Goal: Transaction & Acquisition: Purchase product/service

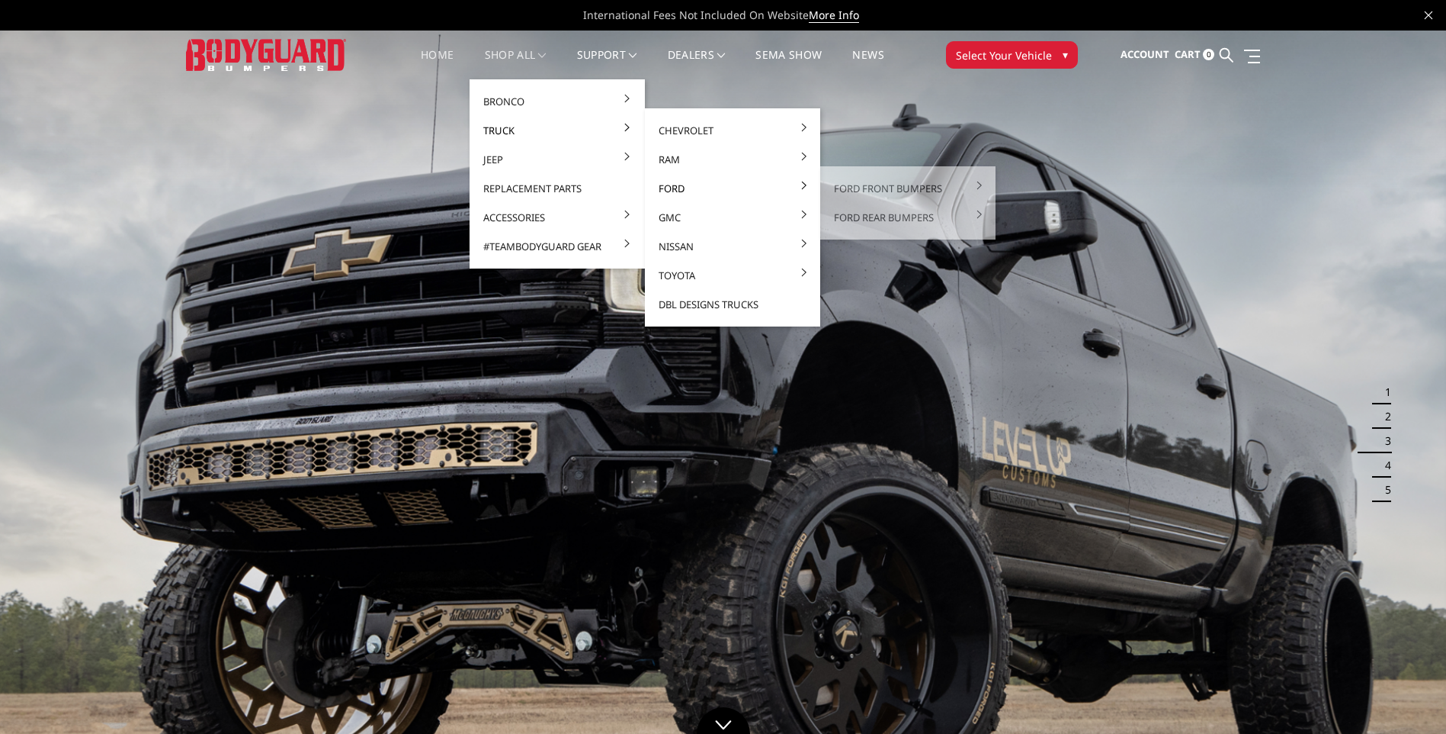
click at [679, 191] on link "Ford" at bounding box center [732, 188] width 163 height 29
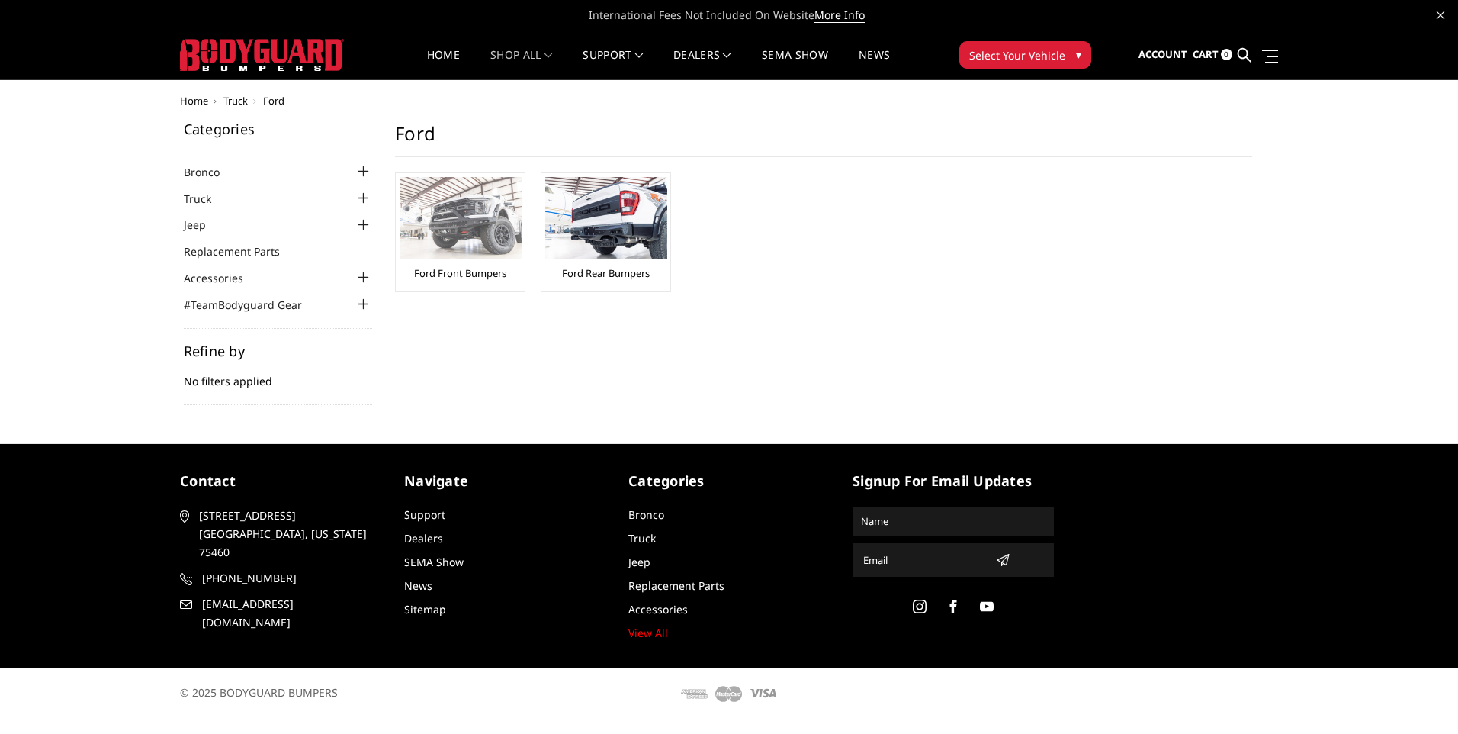
click at [447, 226] on img at bounding box center [461, 218] width 122 height 82
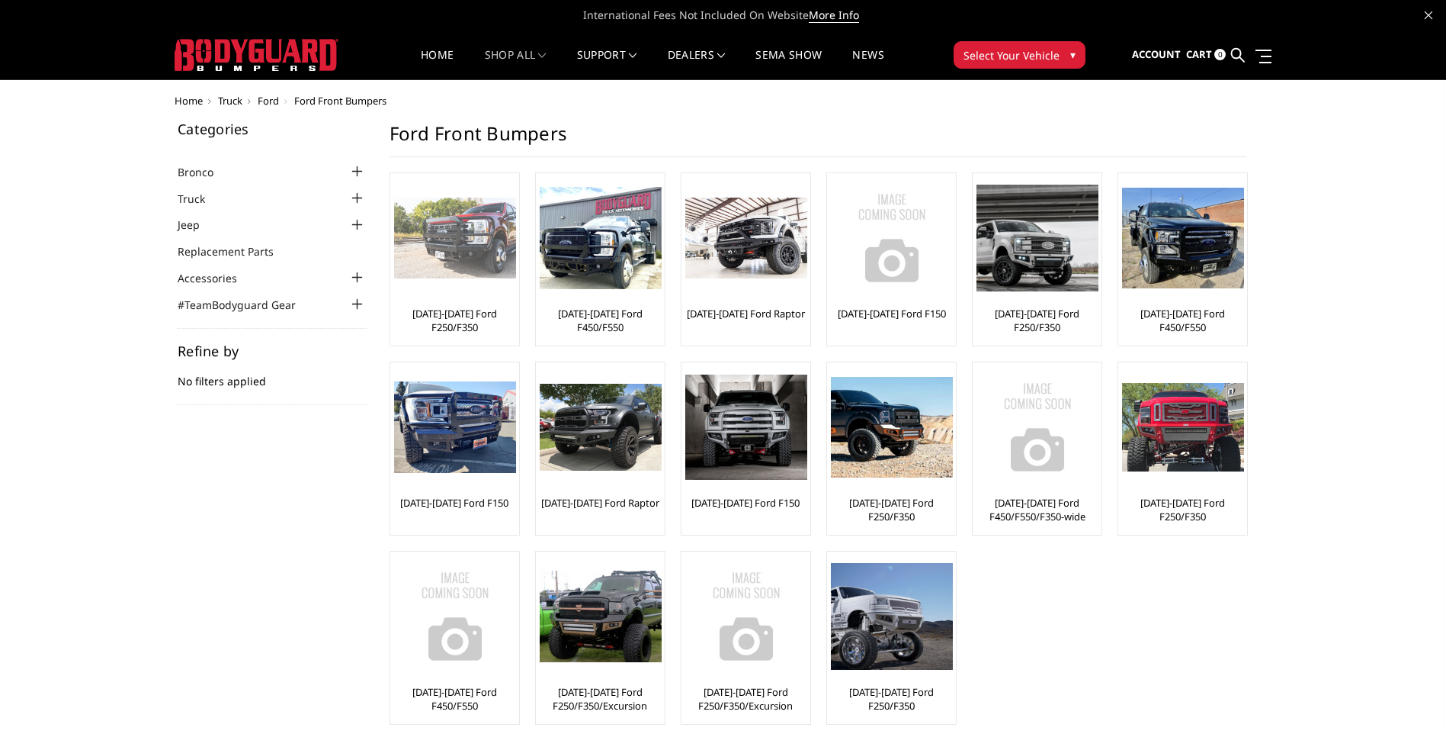
click at [474, 250] on img at bounding box center [455, 238] width 122 height 82
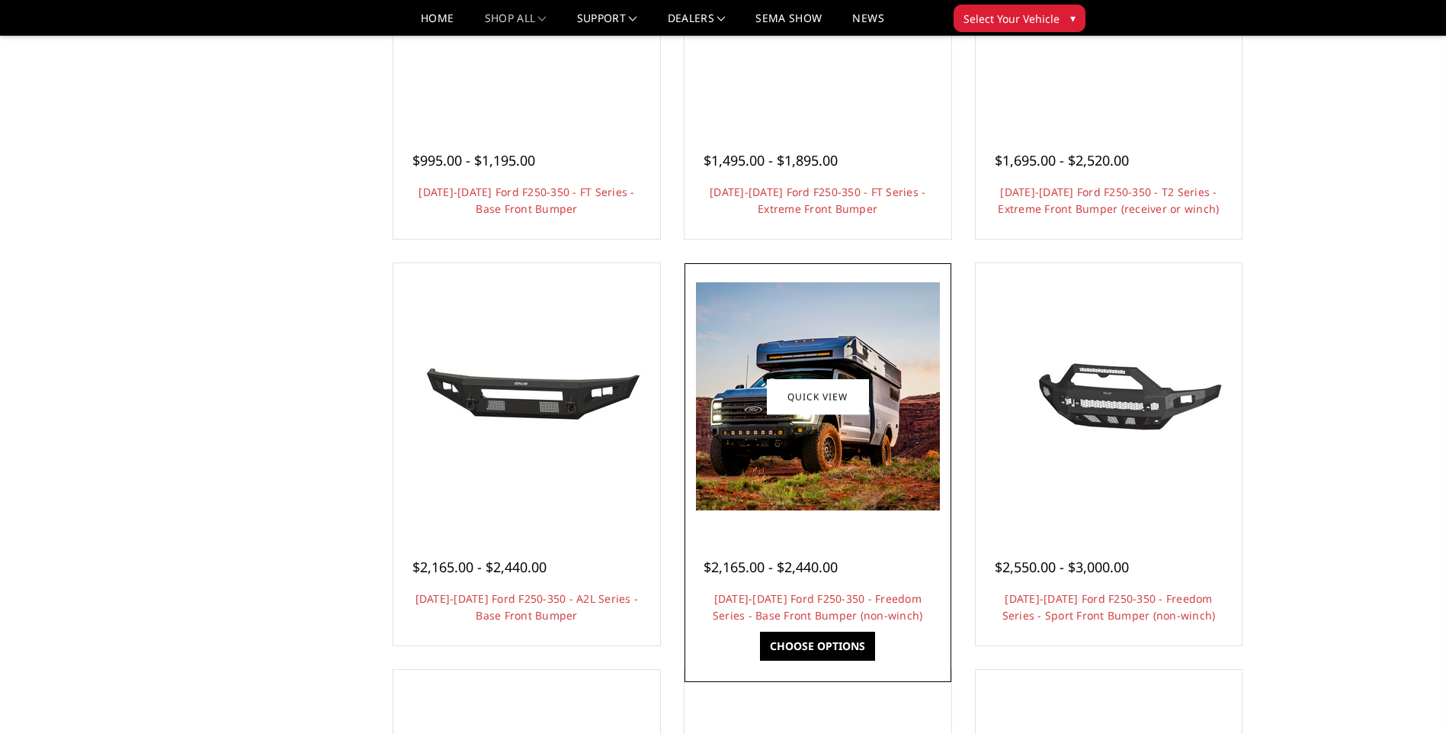
scroll to position [76, 0]
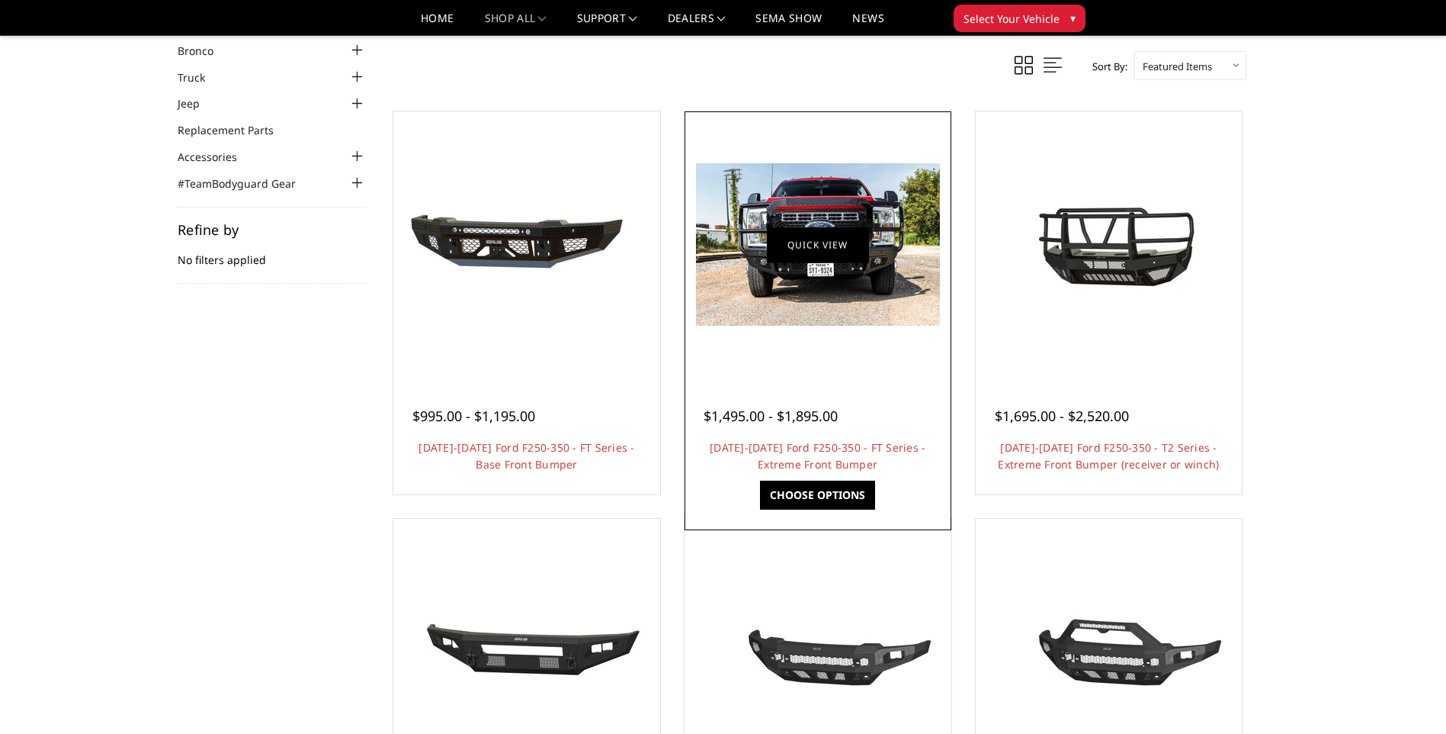
click at [811, 284] on figure "Quick view" at bounding box center [818, 244] width 259 height 259
click at [811, 284] on img at bounding box center [818, 244] width 244 height 162
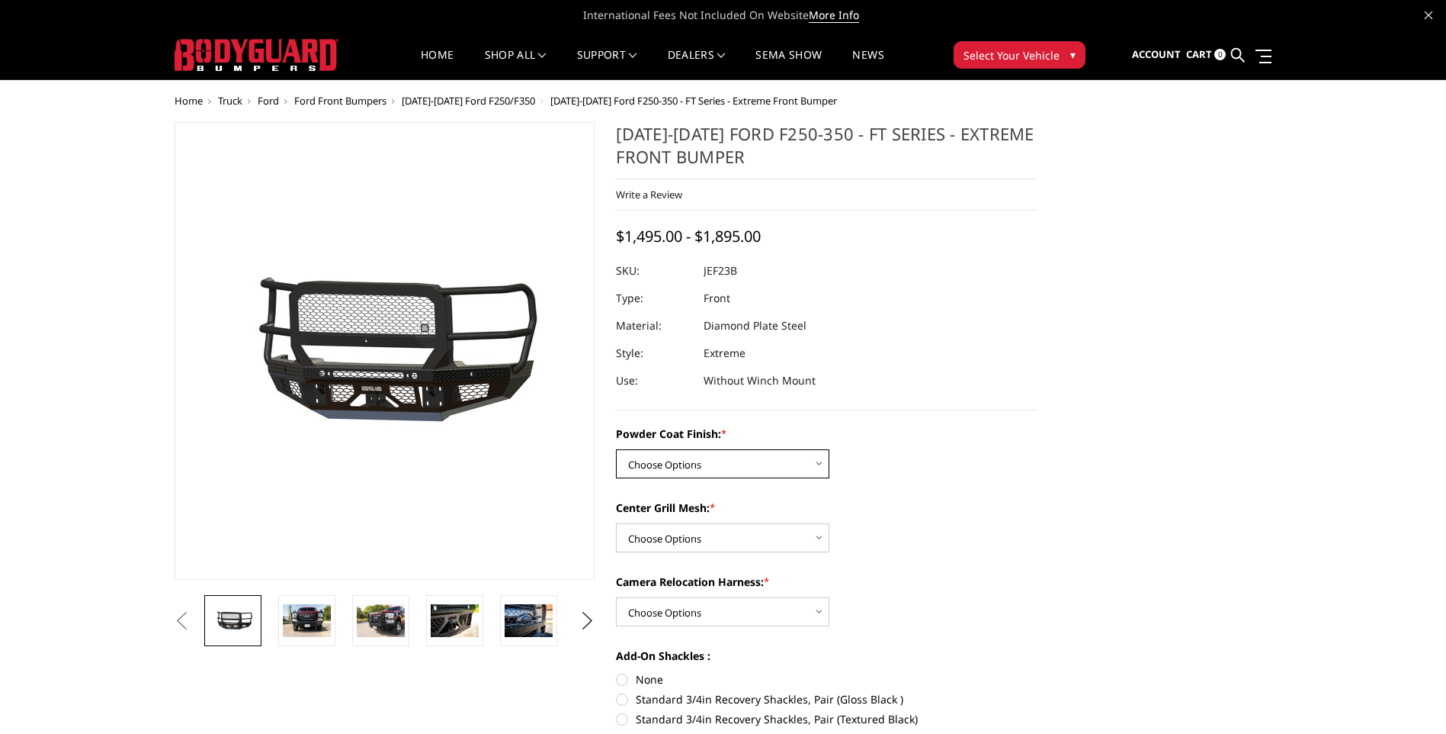
click at [817, 462] on select "Choose Options Bare Metal Gloss Black Powder Coat Textured Black Powder Coat" at bounding box center [722, 463] width 213 height 29
select select "3264"
click at [616, 449] on select "Choose Options Bare Metal Gloss Black Powder Coat Textured Black Powder Coat" at bounding box center [722, 463] width 213 height 29
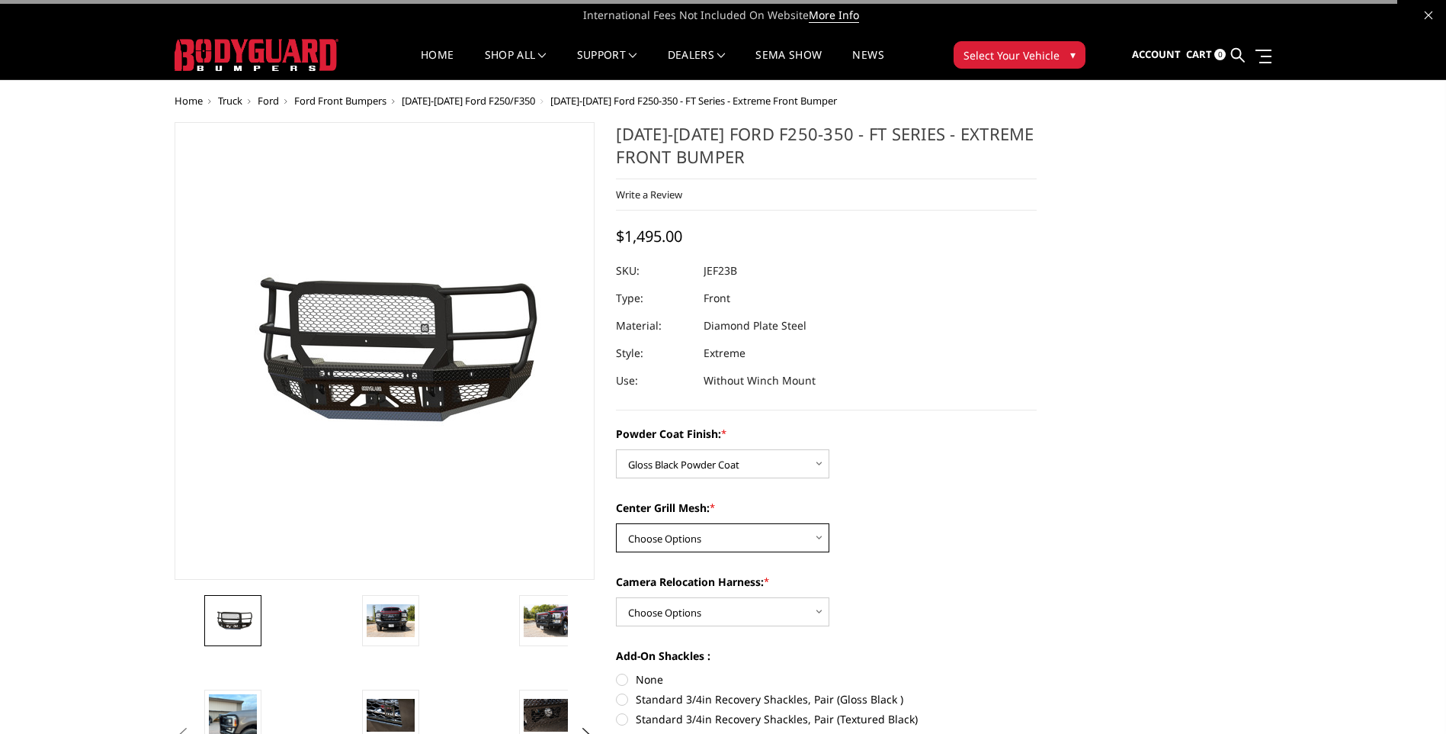
click at [791, 535] on select "Choose Options WITH Expanded Metal in Center Grill WITHOUT Expanded Metal in Ce…" at bounding box center [722, 537] width 213 height 29
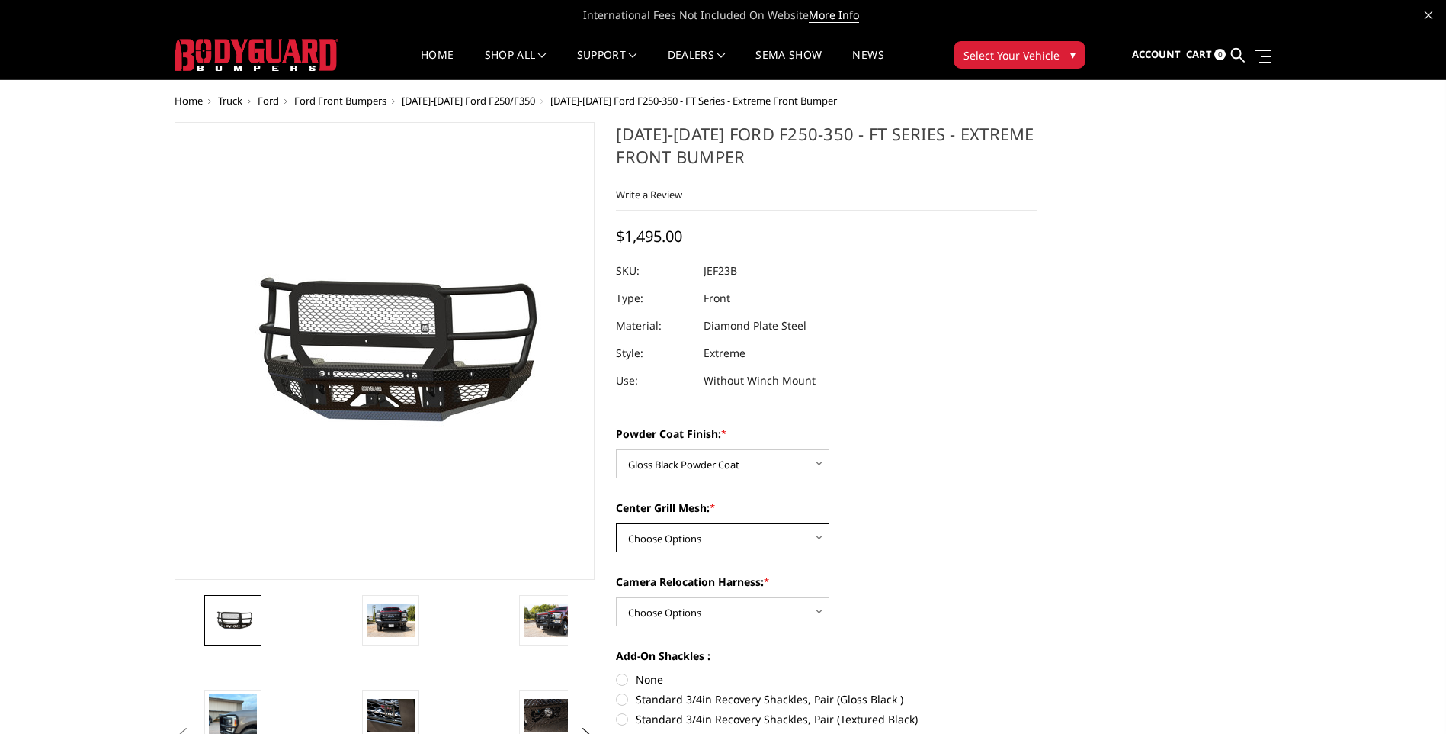
select select "3266"
click at [616, 523] on select "Choose Options WITH Expanded Metal in Center Grill WITHOUT Expanded Metal in Ce…" at bounding box center [722, 537] width 213 height 29
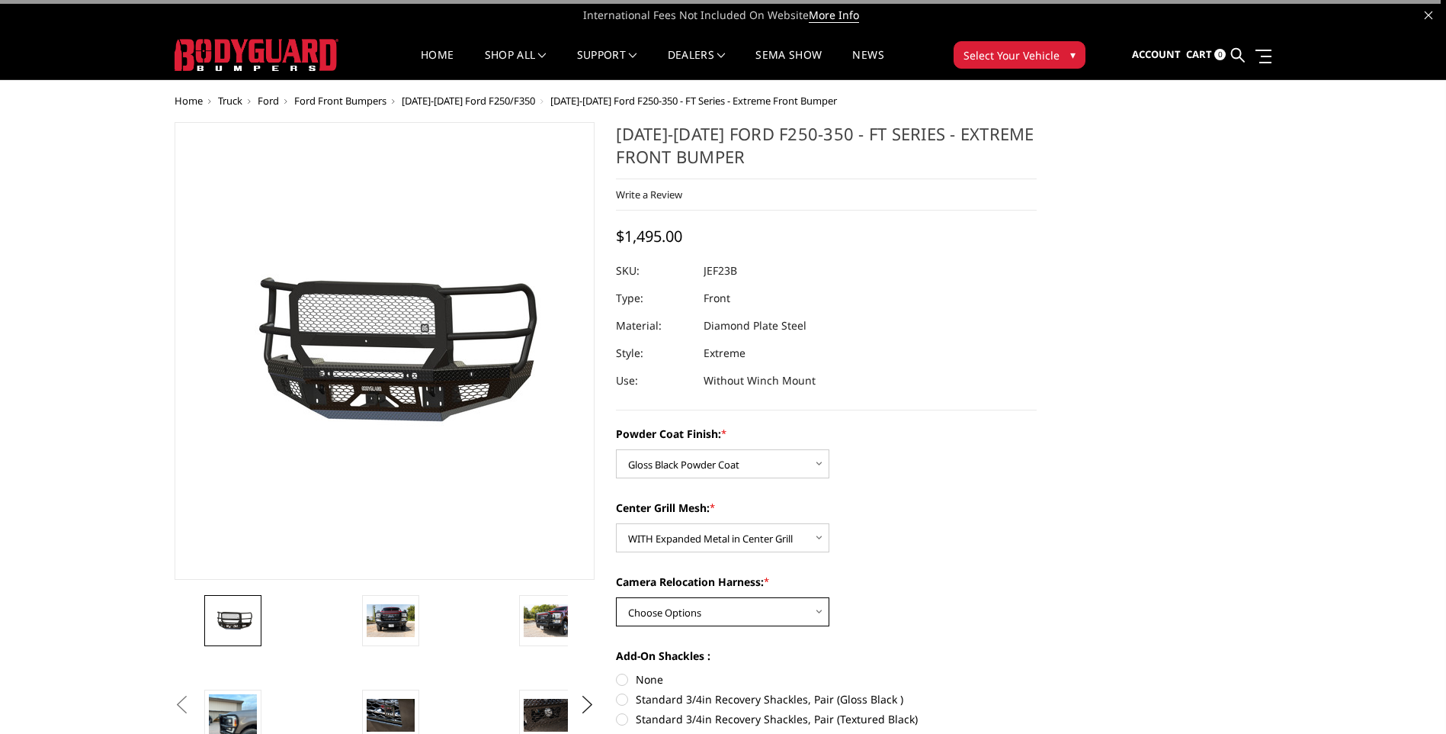
click at [765, 600] on select "Choose Options WITH Camera Relocation Harness WITHOUT Camera Relocation Harness" at bounding box center [722, 611] width 213 height 29
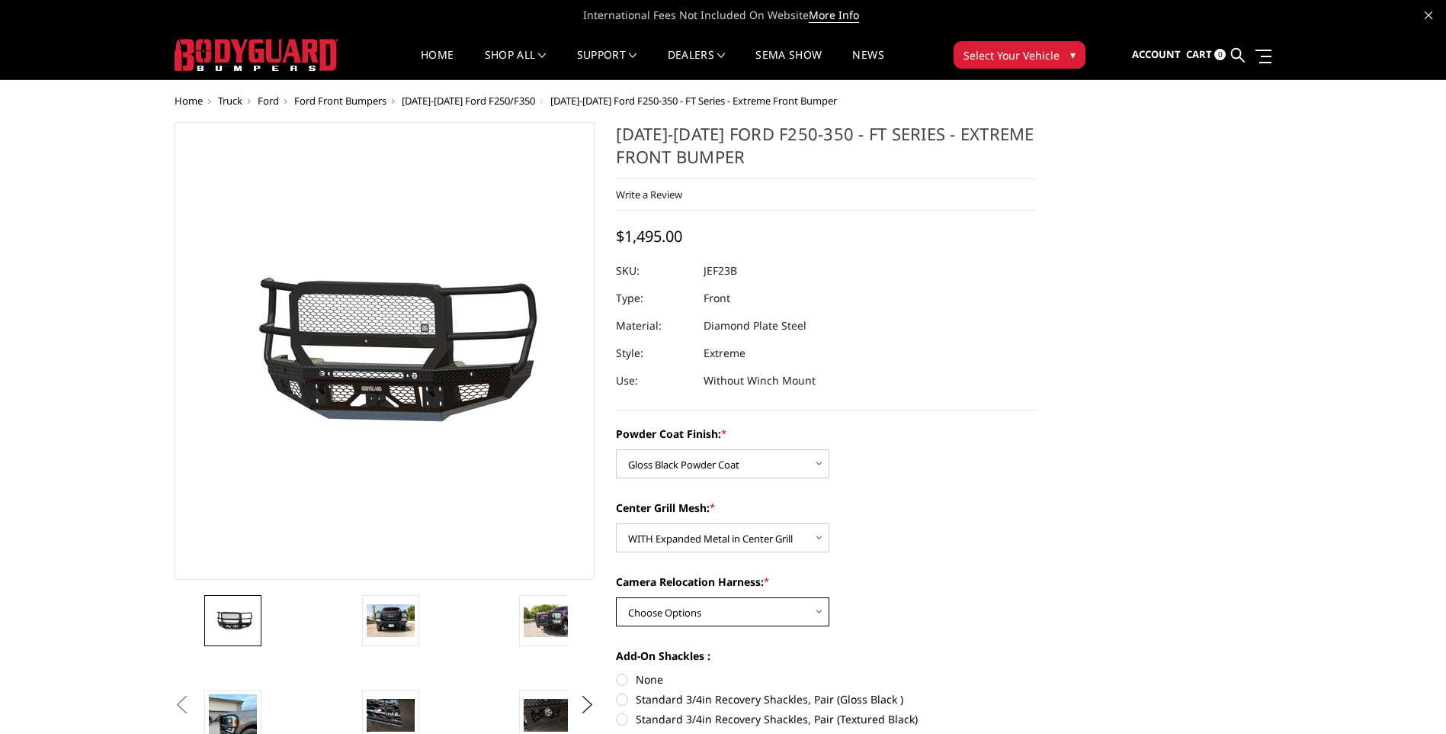
select select "3268"
click at [616, 597] on select "Choose Options WITH Camera Relocation Harness WITHOUT Camera Relocation Harness" at bounding box center [722, 611] width 213 height 29
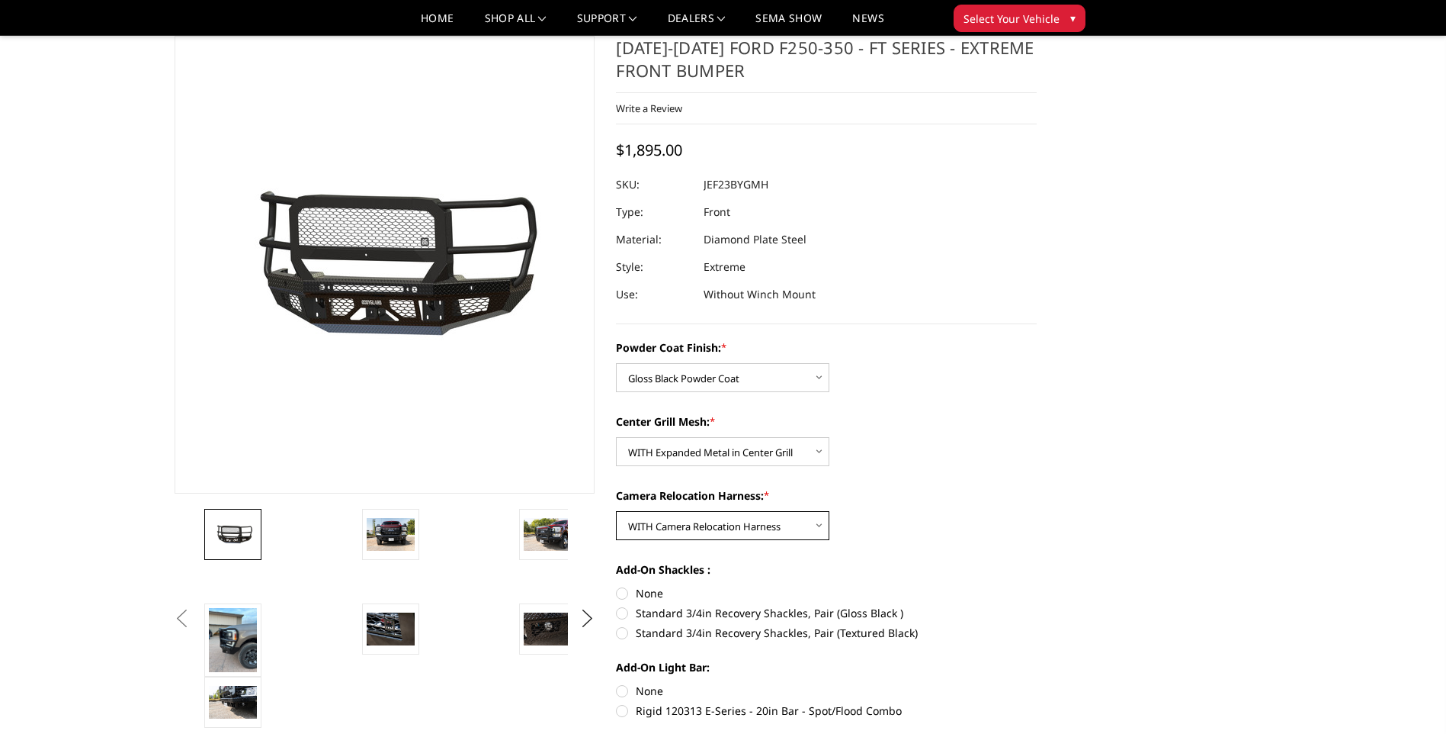
scroll to position [229, 0]
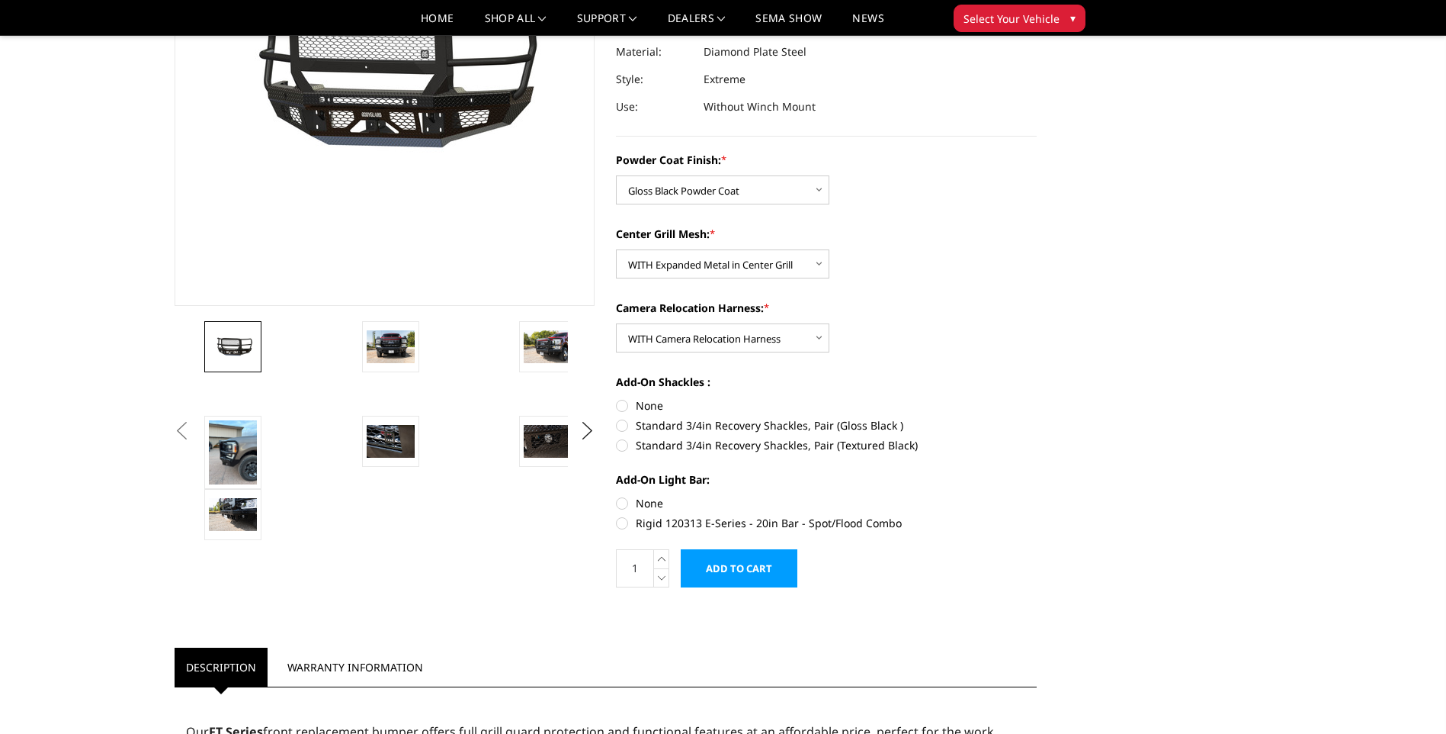
click at [623, 404] on label "None" at bounding box center [826, 405] width 421 height 16
click at [617, 398] on input "None" at bounding box center [616, 397] width 1 height 1
radio input "true"
click at [621, 502] on label "None" at bounding box center [826, 503] width 421 height 16
click at [617, 496] on input "None" at bounding box center [616, 495] width 1 height 1
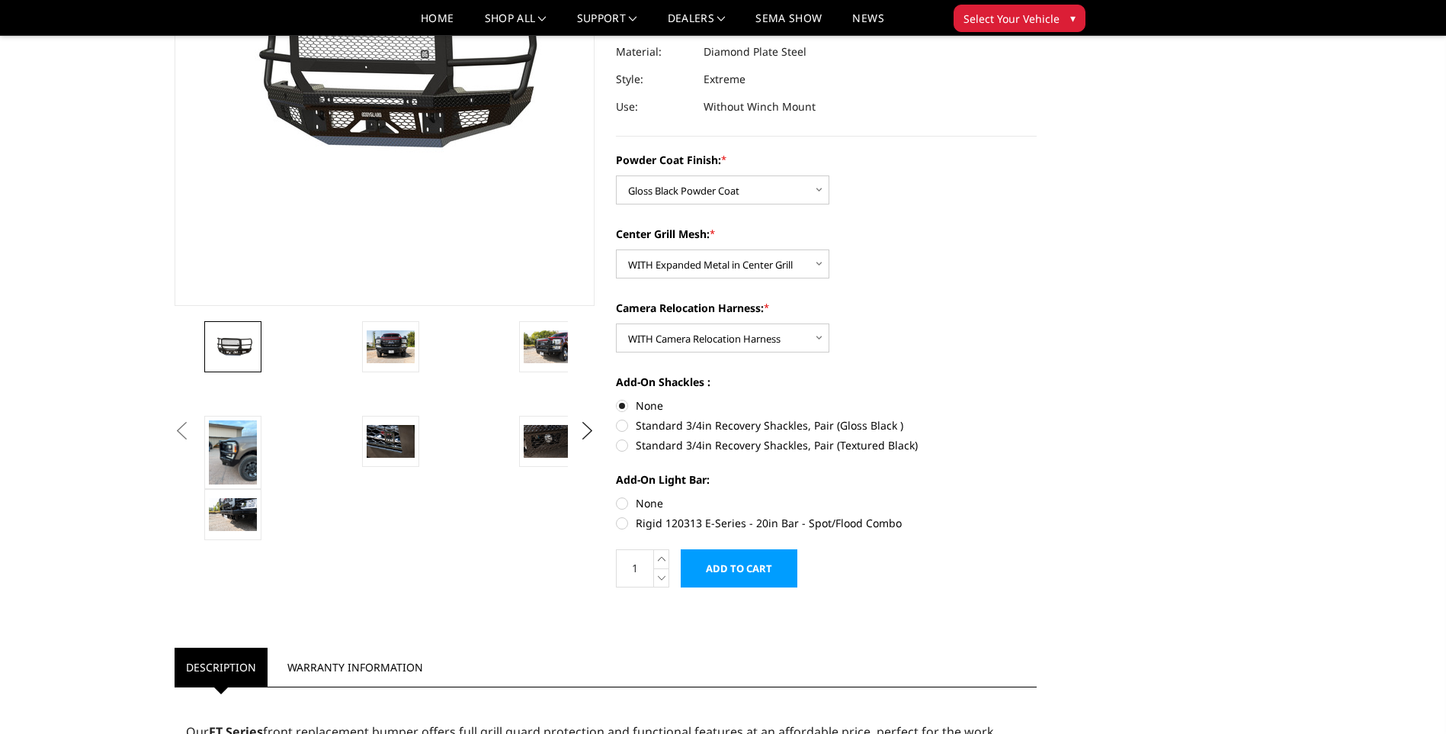
radio input "true"
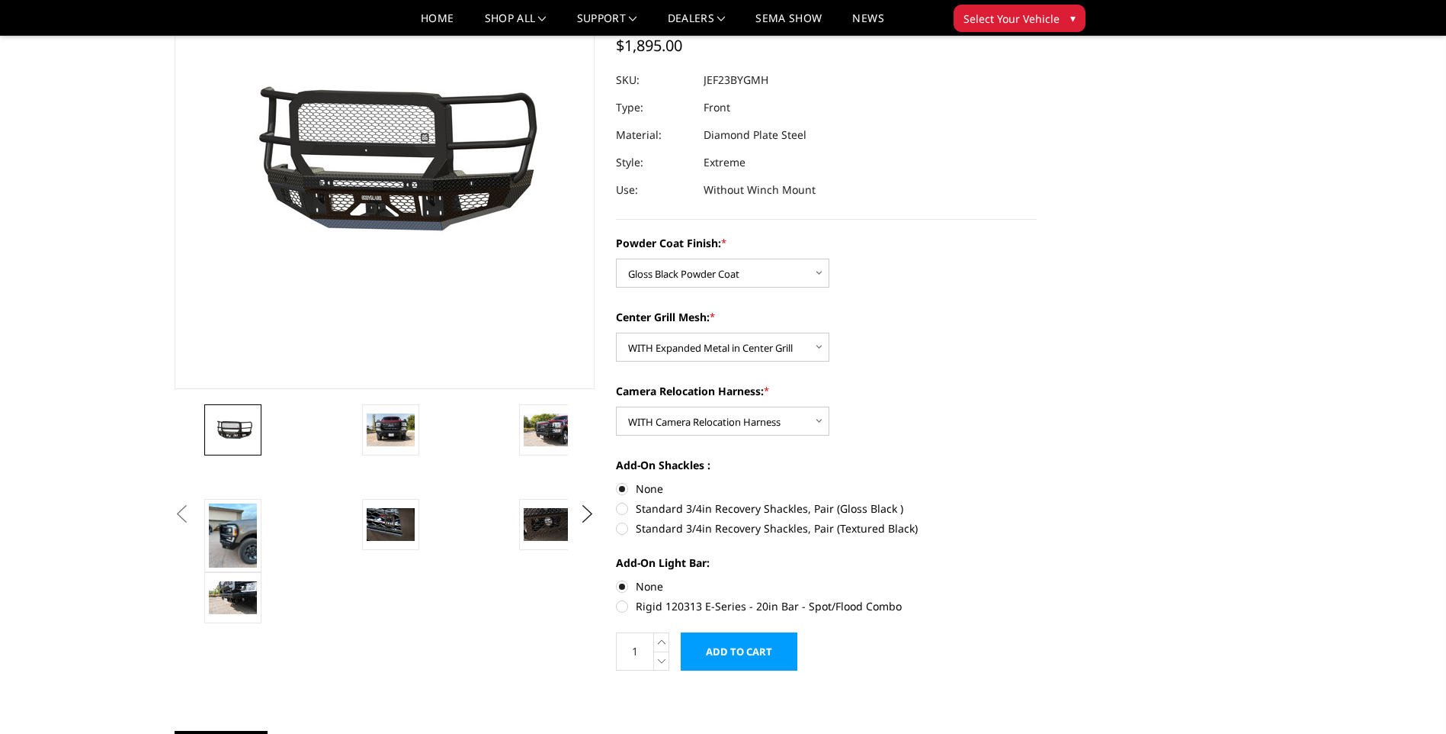
scroll to position [152, 0]
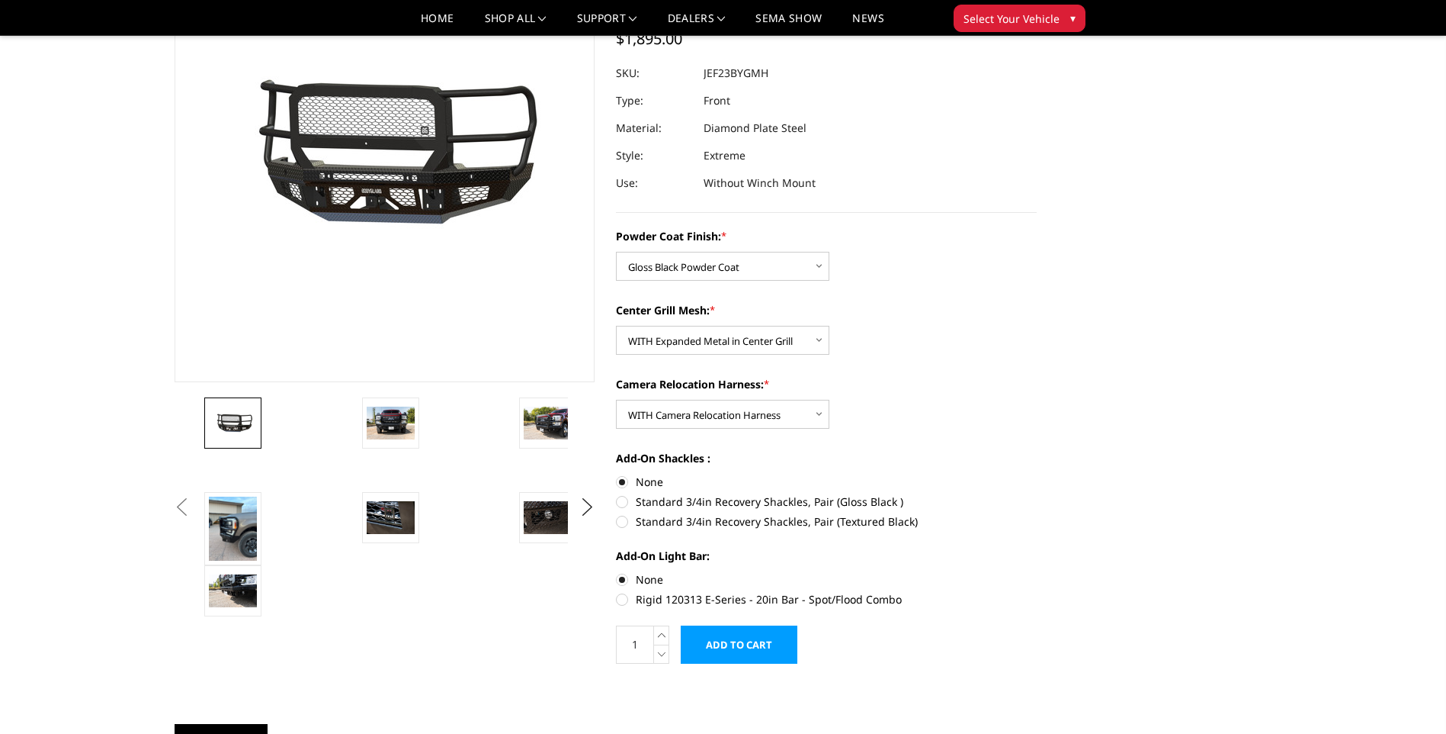
click at [623, 597] on label "Rigid 120313 E-Series - 20in Bar - Spot/Flood Combo" at bounding box center [826, 599] width 421 height 16
click at [1037, 572] on input "Rigid 120313 E-Series - 20in Bar - Spot/Flood Combo" at bounding box center [1037, 571] width 1 height 1
radio input "true"
click at [621, 502] on label "Standard 3/4in Recovery Shackles, Pair (Gloss Black )" at bounding box center [826, 501] width 421 height 16
click at [1037, 474] on input "Standard 3/4in Recovery Shackles, Pair (Gloss Black )" at bounding box center [1037, 474] width 1 height 1
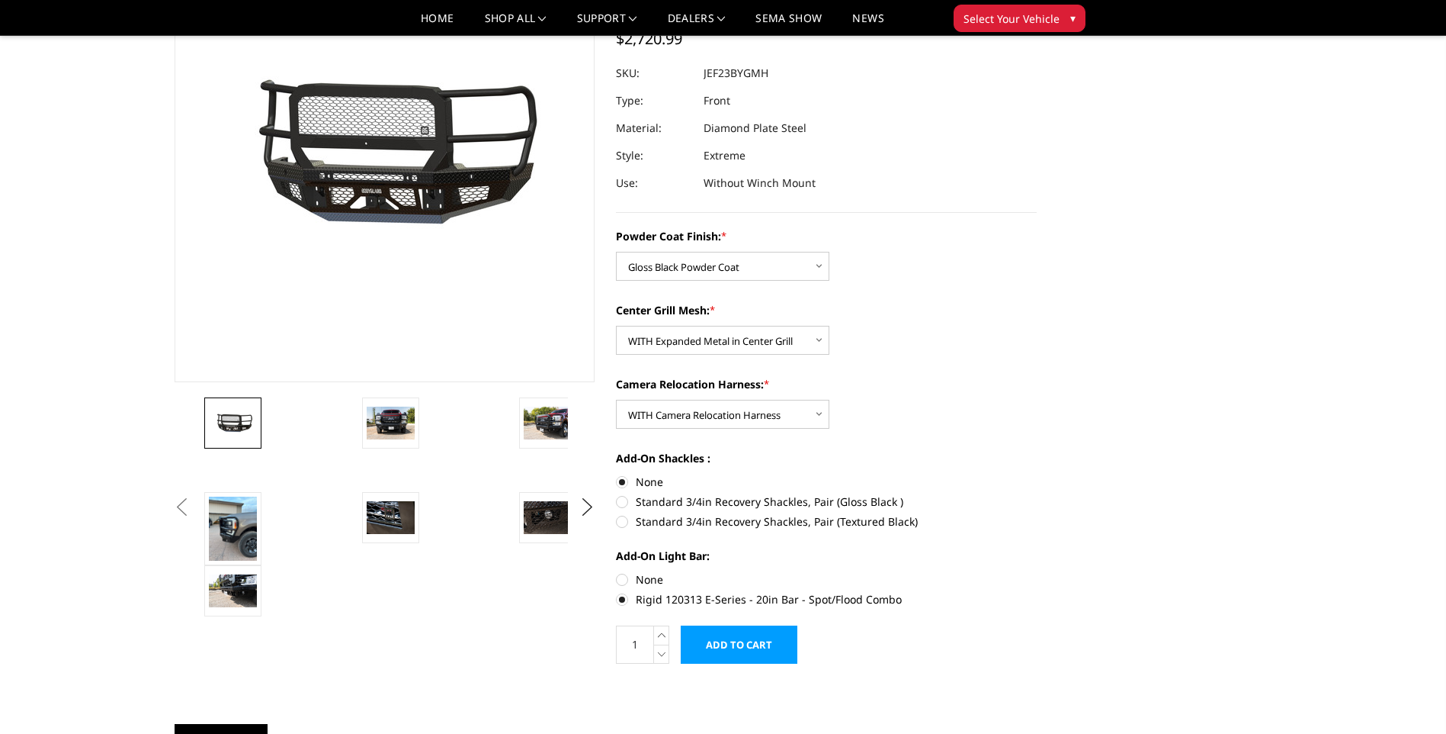
radio input "true"
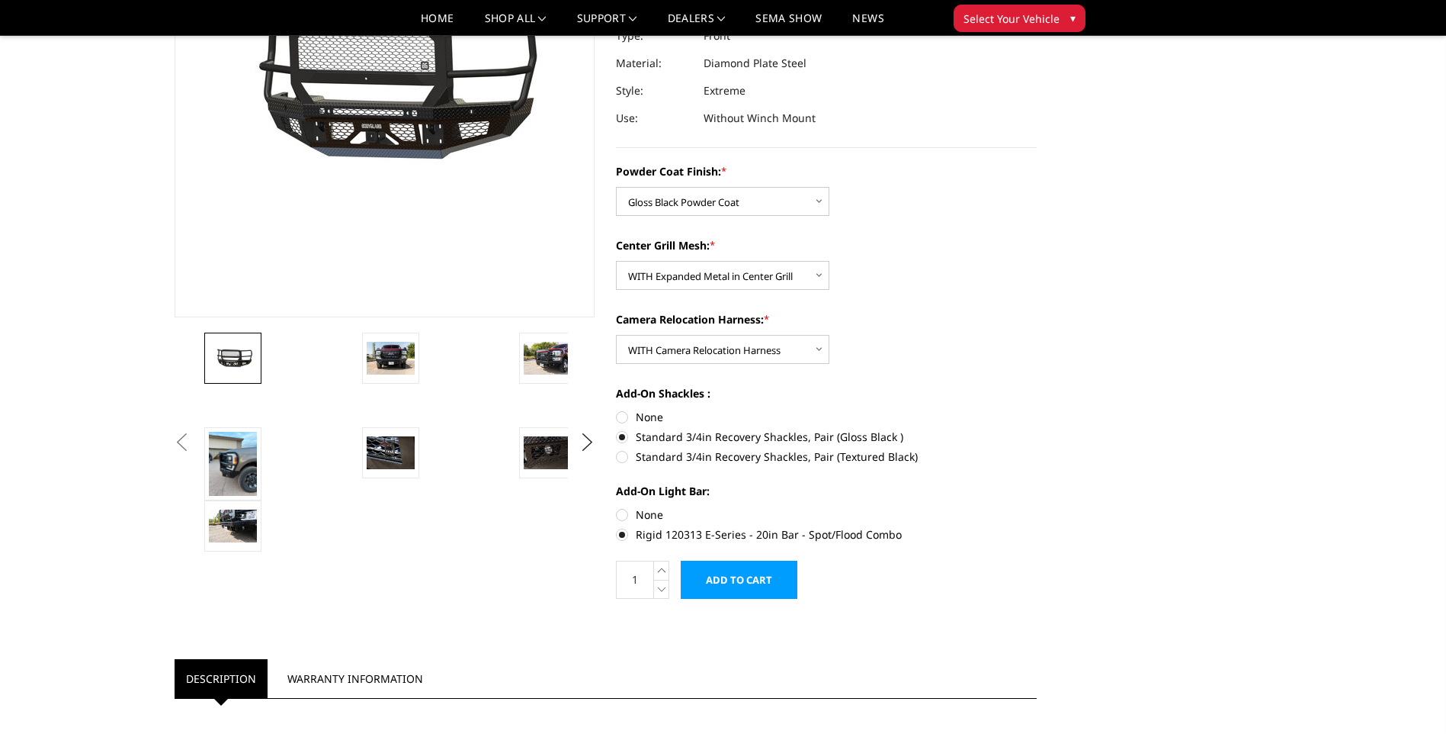
scroll to position [229, 0]
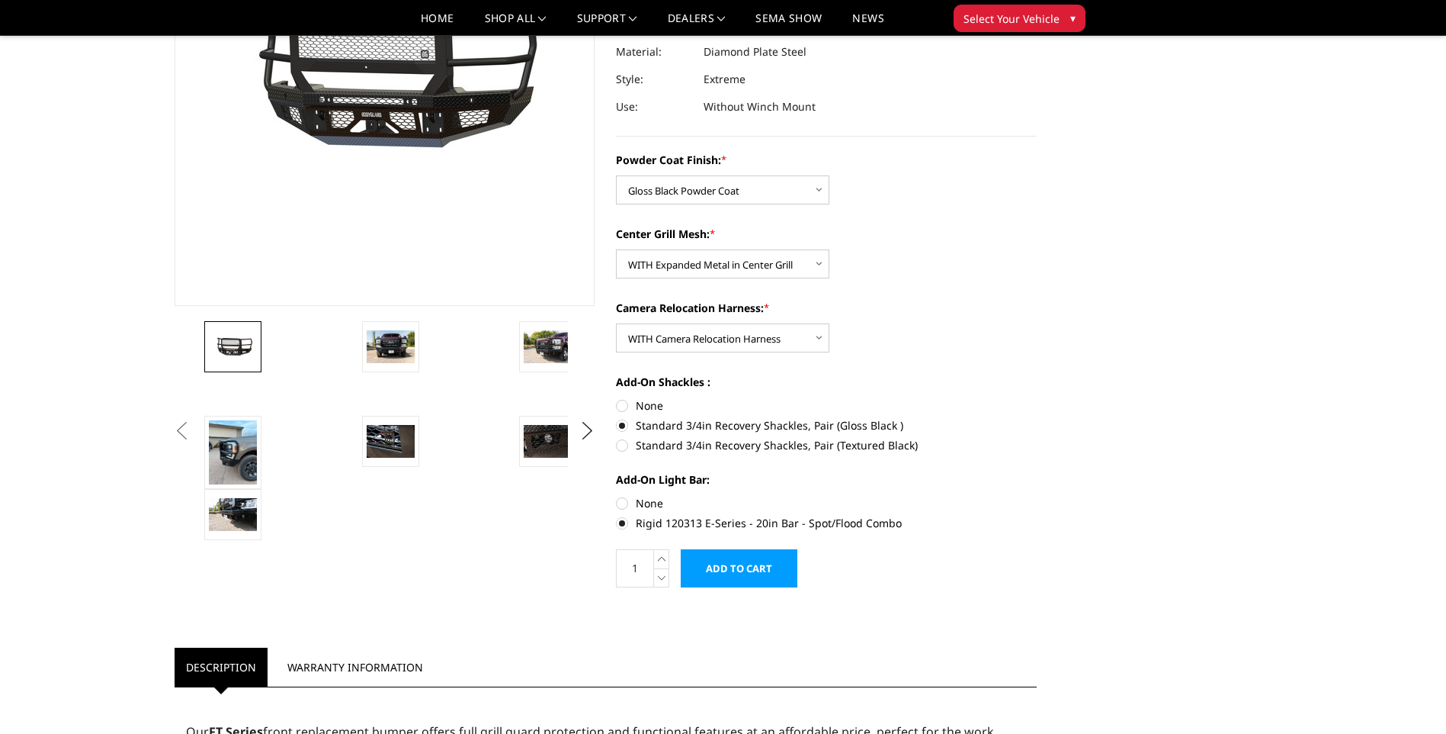
click at [623, 426] on label "Standard 3/4in Recovery Shackles, Pair (Gloss Black )" at bounding box center [826, 425] width 421 height 16
click at [1037, 398] on input "Standard 3/4in Recovery Shackles, Pair (Gloss Black )" at bounding box center [1037, 397] width 1 height 1
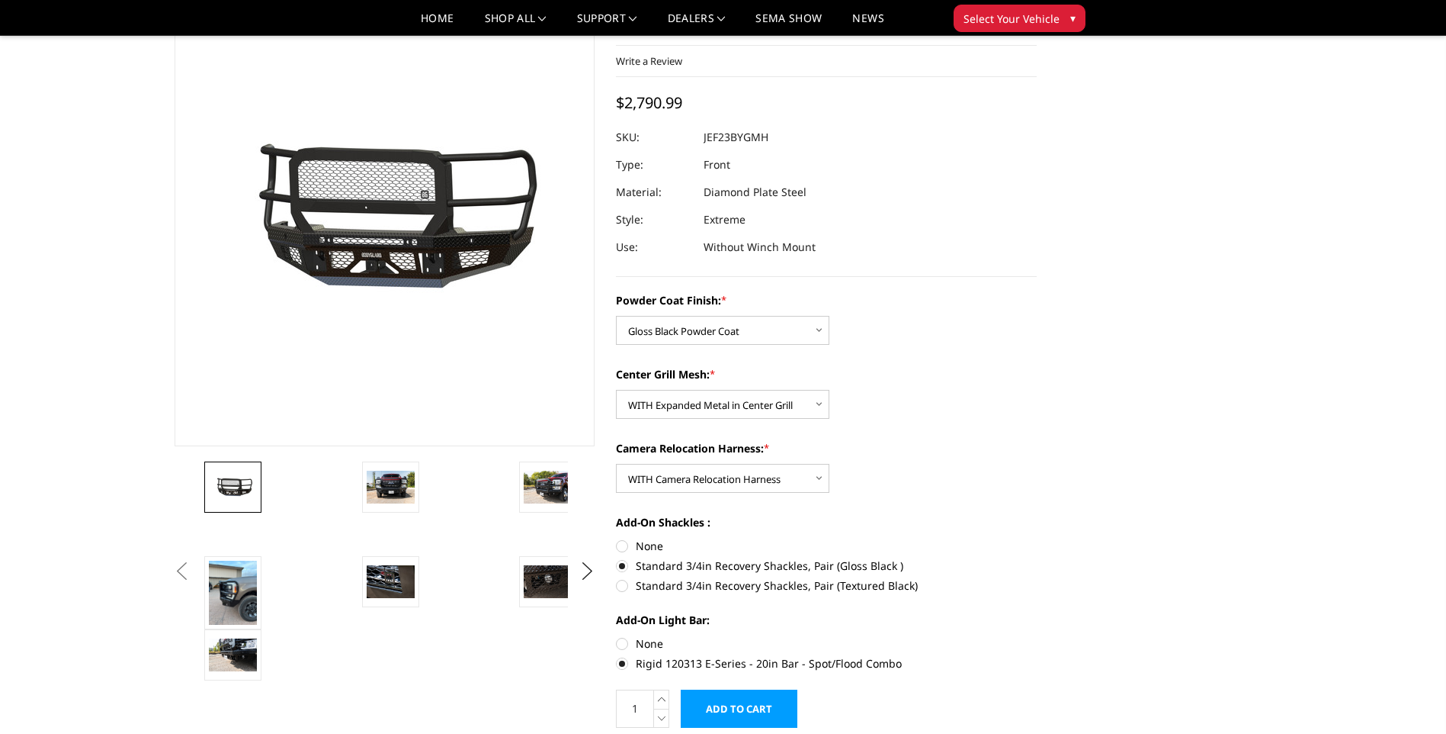
scroll to position [76, 0]
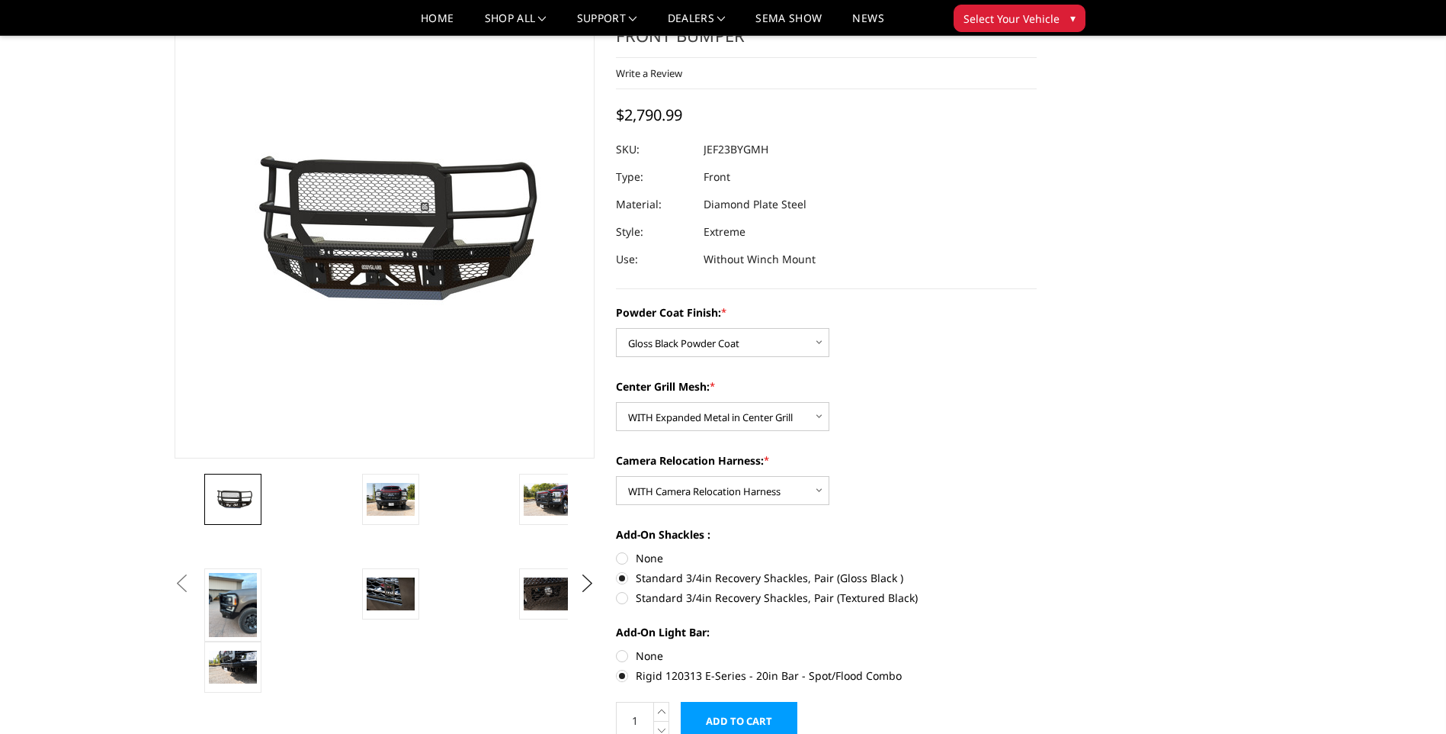
click at [626, 554] on label "None" at bounding box center [826, 558] width 421 height 16
click at [617, 551] on input "None" at bounding box center [616, 550] width 1 height 1
radio input "true"
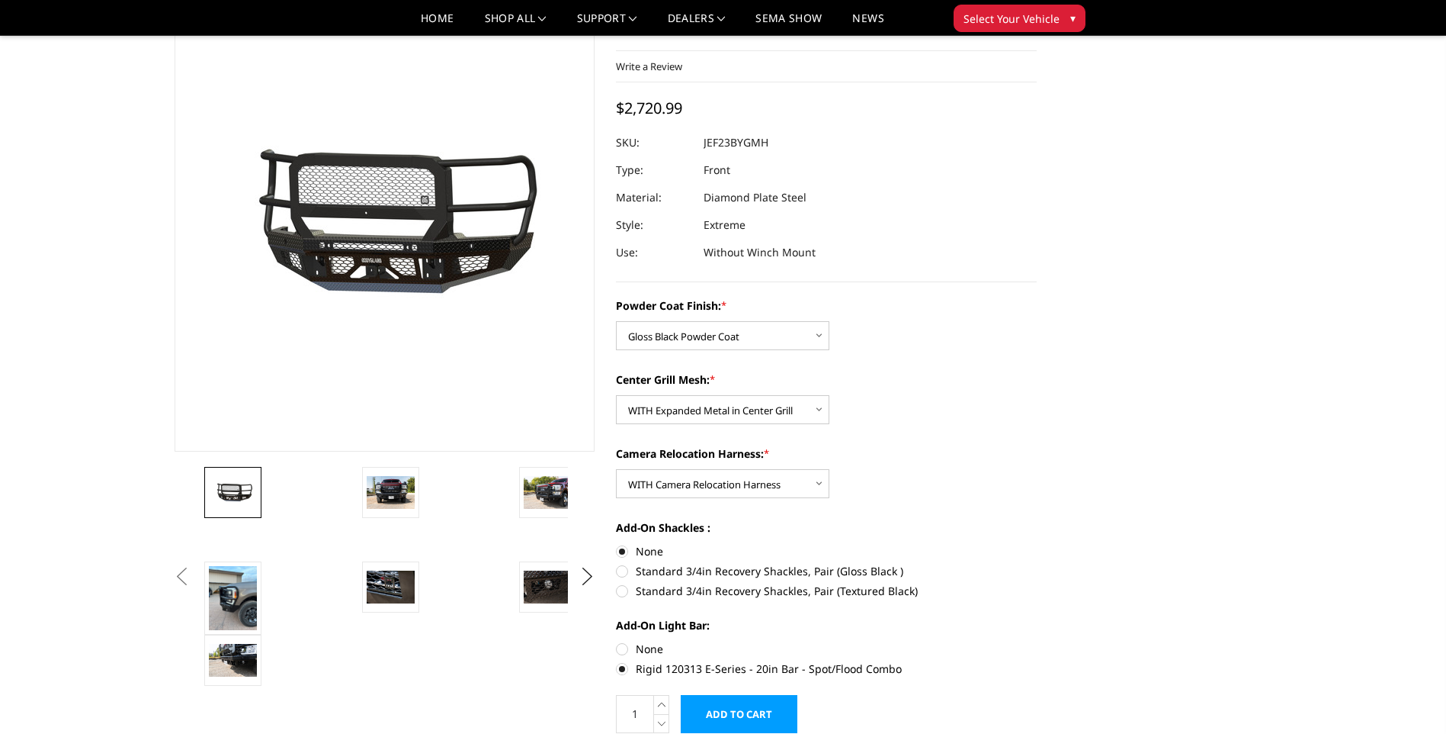
scroll to position [152, 0]
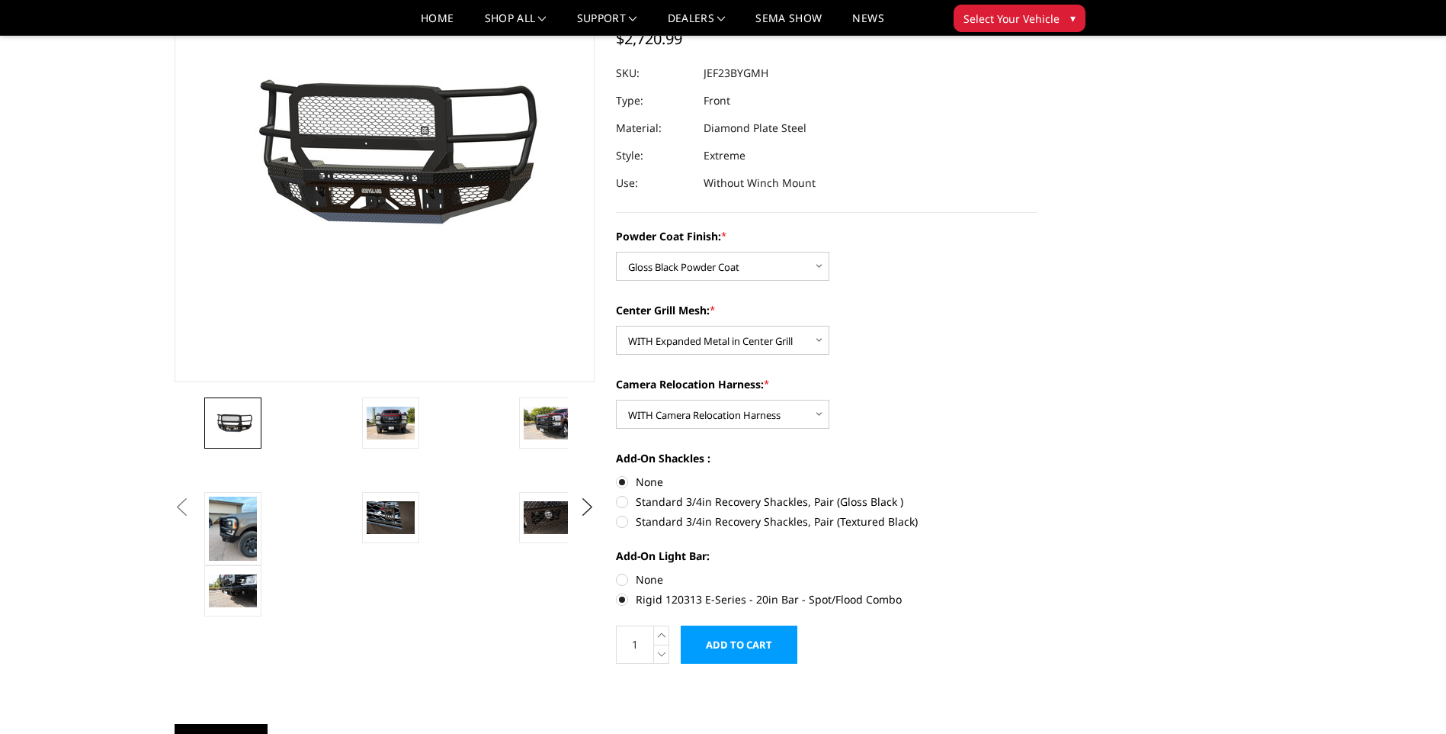
click at [621, 579] on label "None" at bounding box center [826, 579] width 421 height 16
click at [617, 572] on input "None" at bounding box center [616, 571] width 1 height 1
radio input "true"
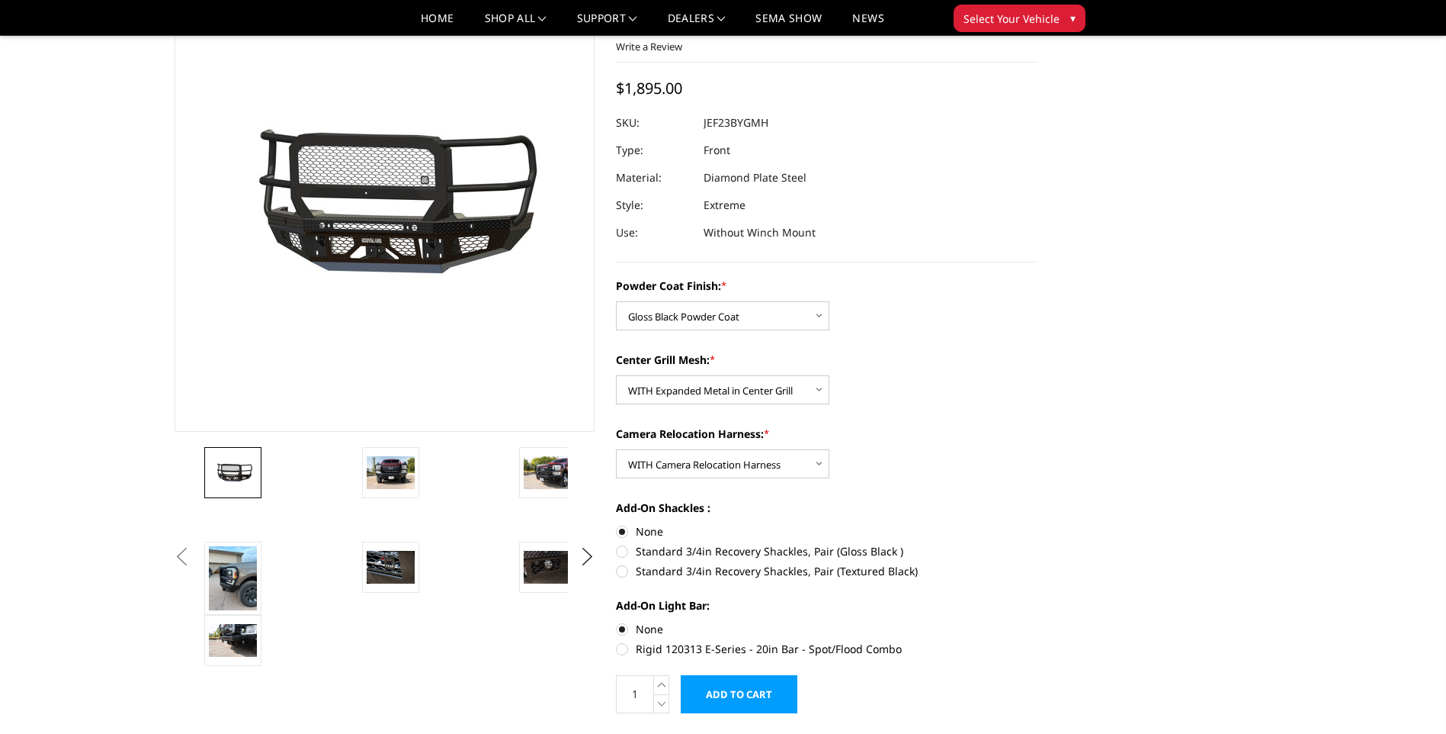
scroll to position [76, 0]
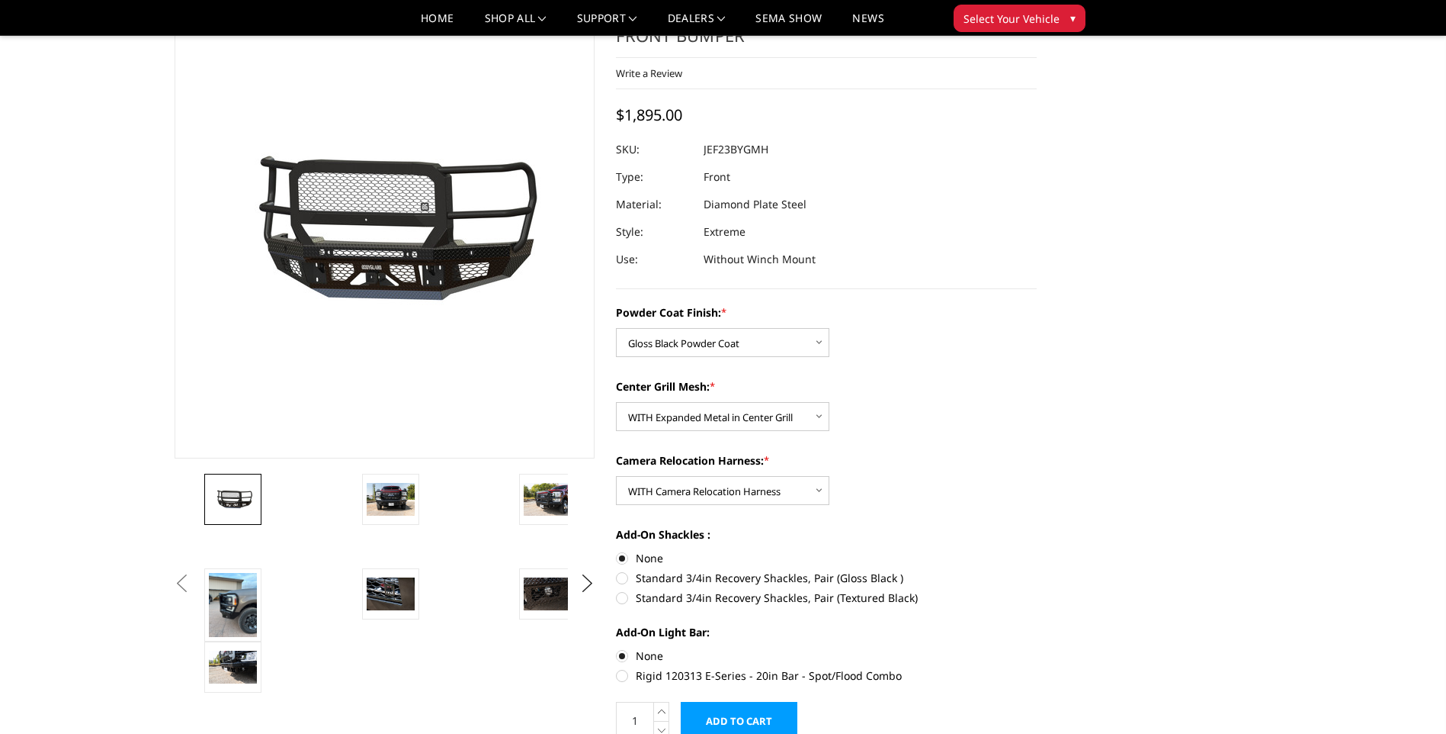
click at [622, 578] on label "Standard 3/4in Recovery Shackles, Pair (Gloss Black )" at bounding box center [826, 578] width 421 height 16
click at [1037, 551] on input "Standard 3/4in Recovery Shackles, Pair (Gloss Black )" at bounding box center [1037, 550] width 1 height 1
radio input "true"
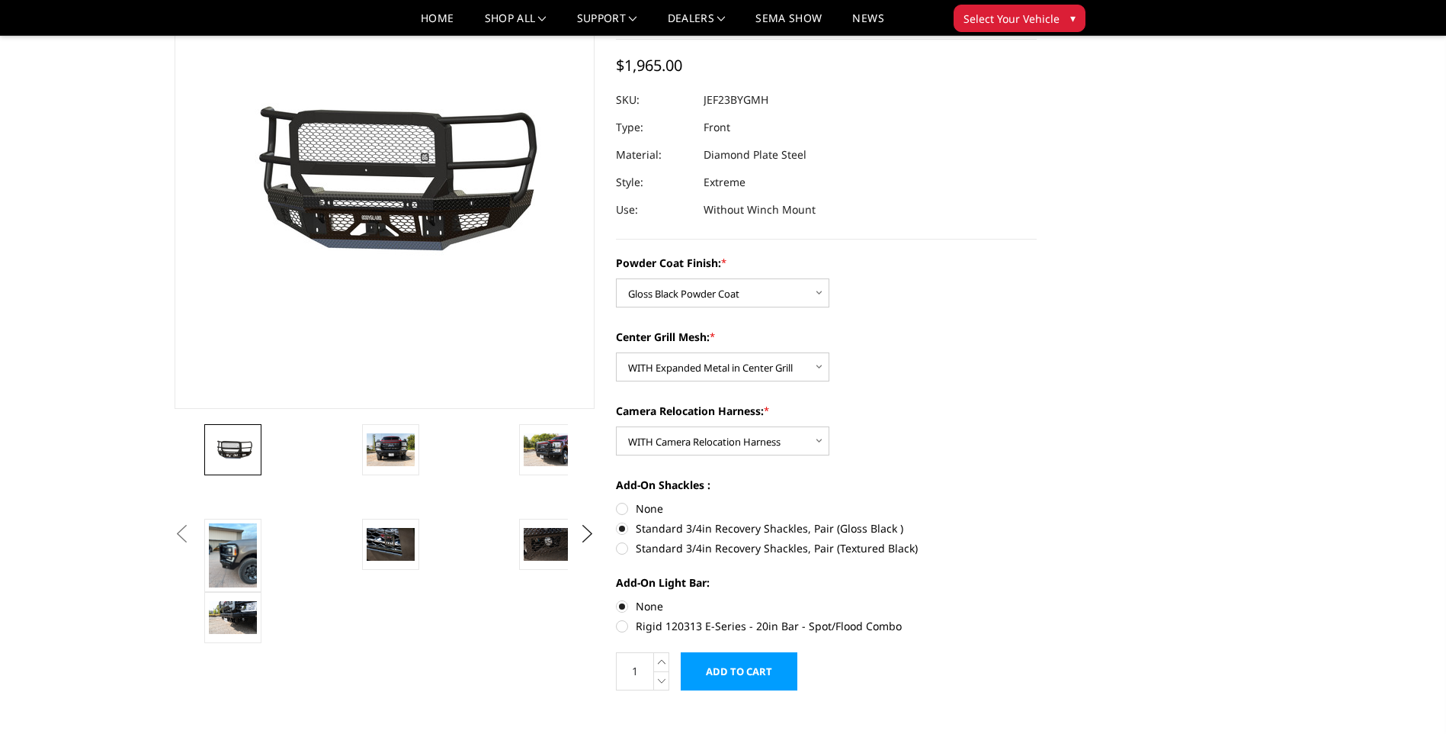
scroll to position [152, 0]
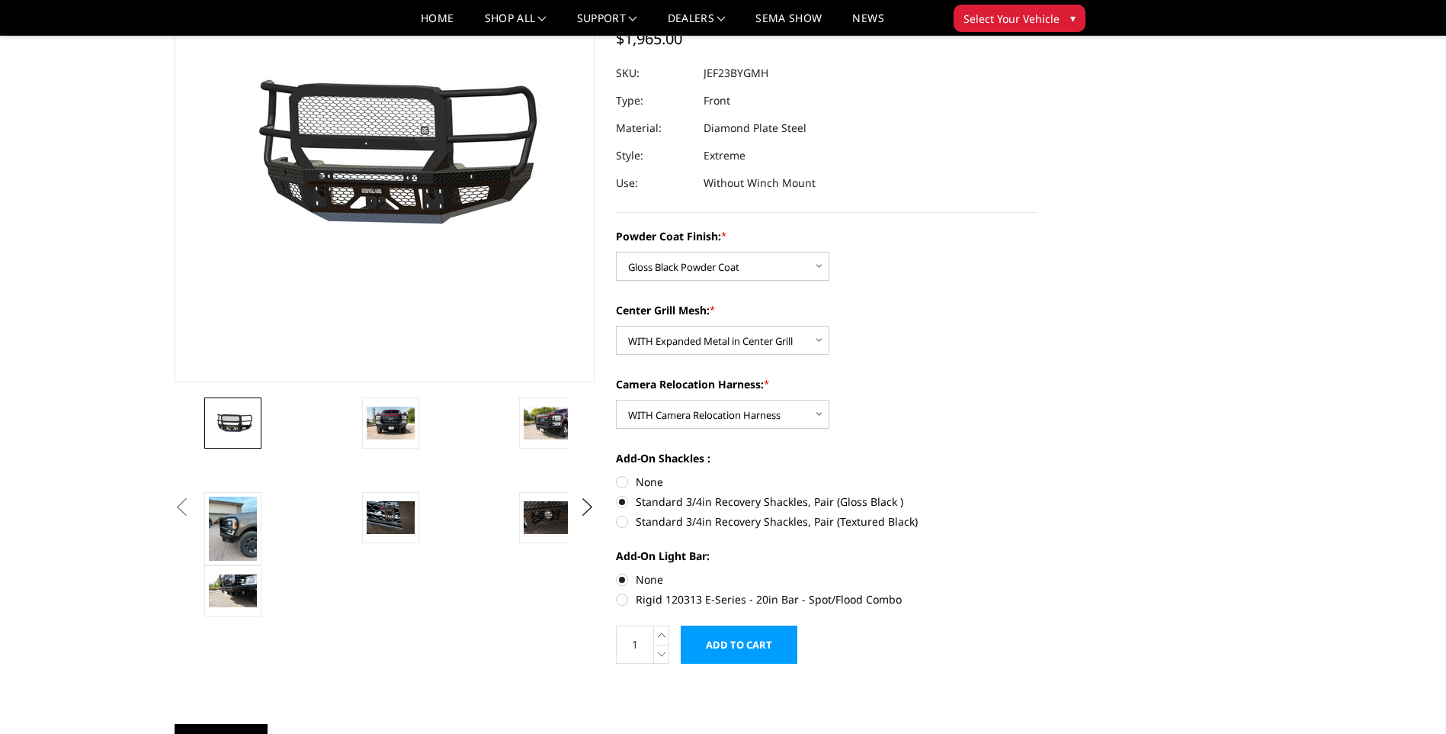
click at [621, 480] on label "None" at bounding box center [826, 482] width 421 height 16
click at [617, 474] on input "None" at bounding box center [616, 474] width 1 height 1
radio input "true"
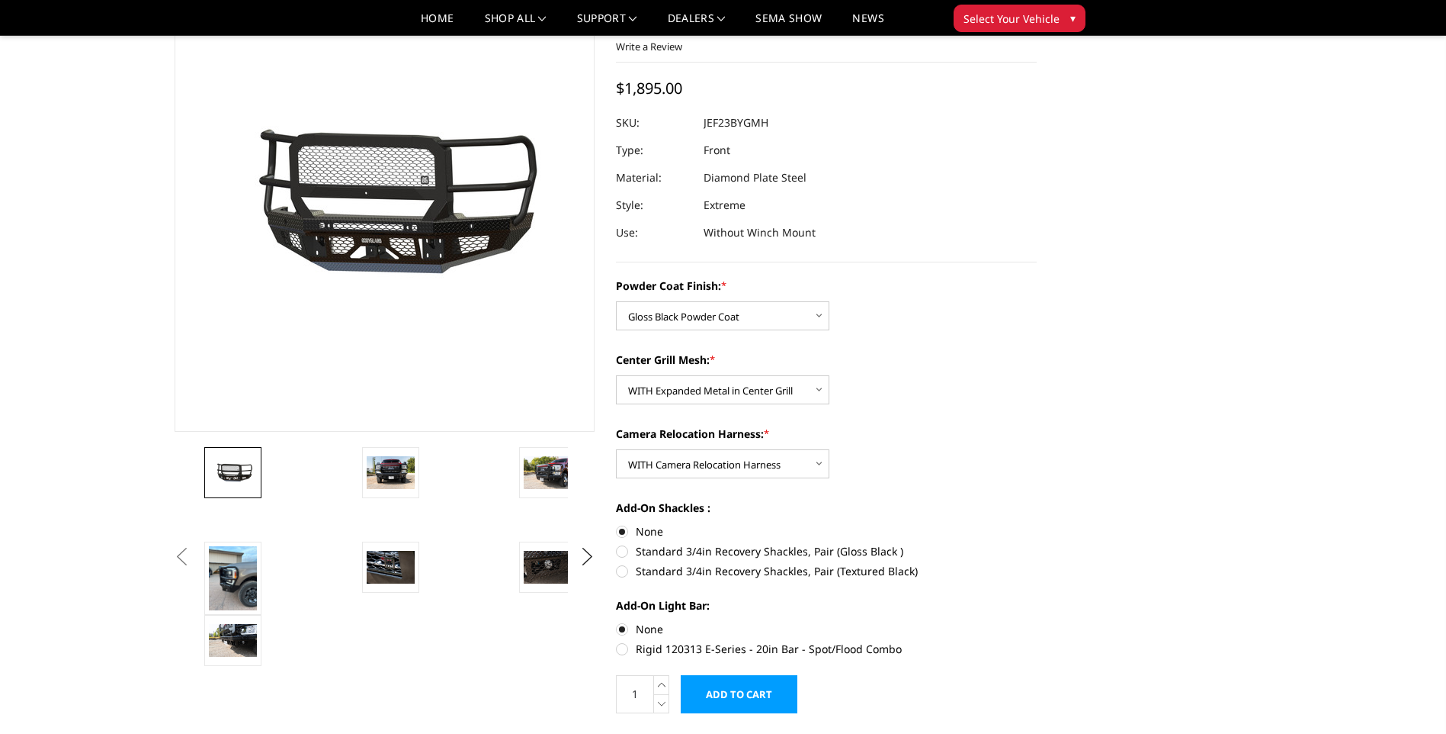
scroll to position [0, 0]
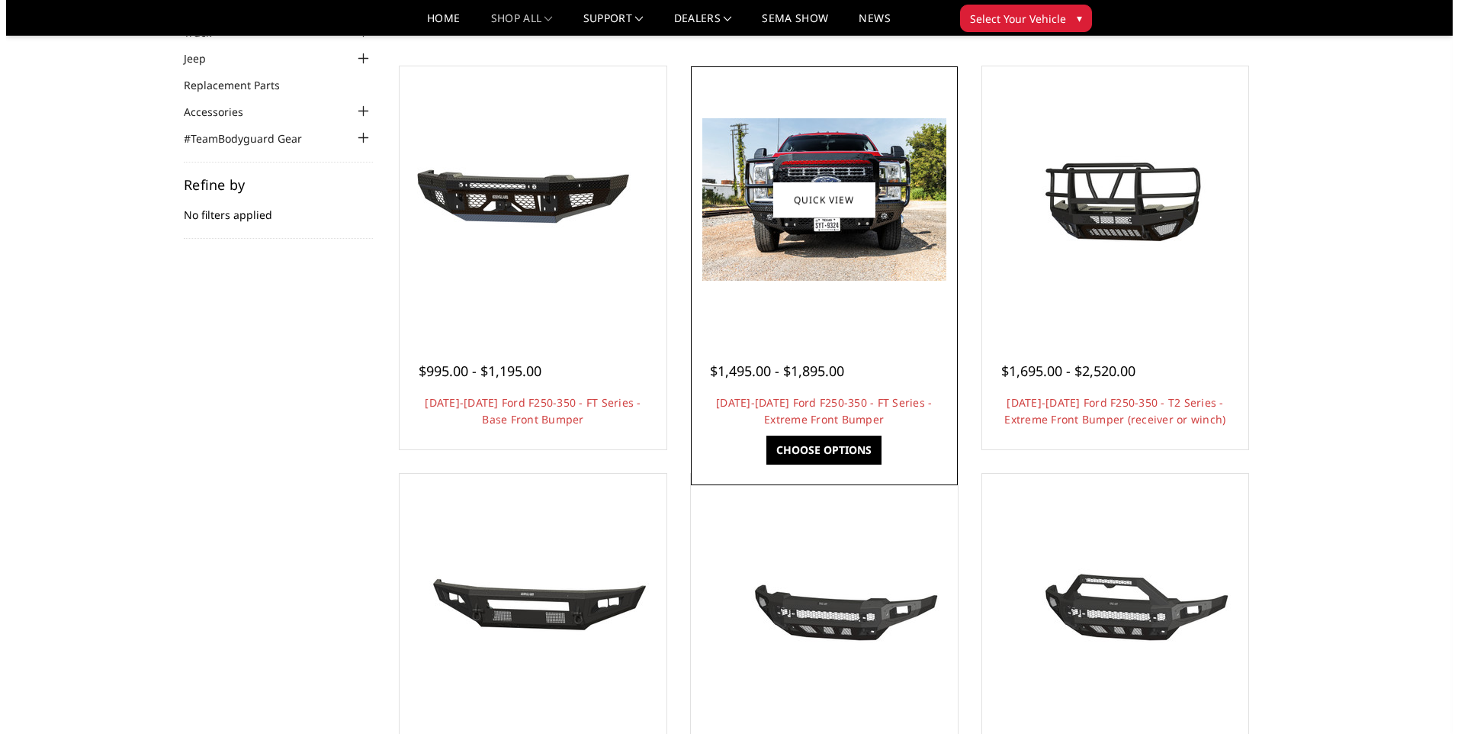
scroll to position [76, 0]
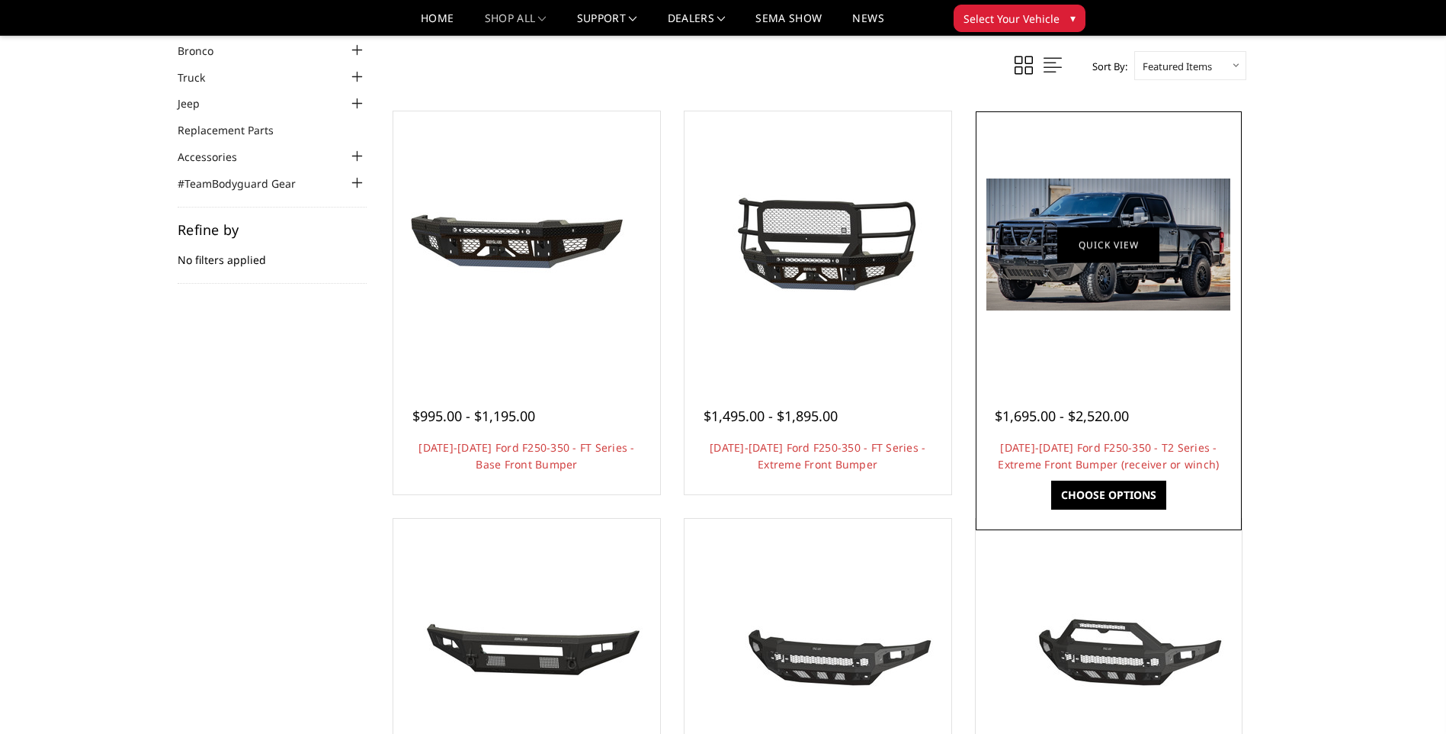
click at [1109, 258] on link "Quick view" at bounding box center [1109, 244] width 102 height 36
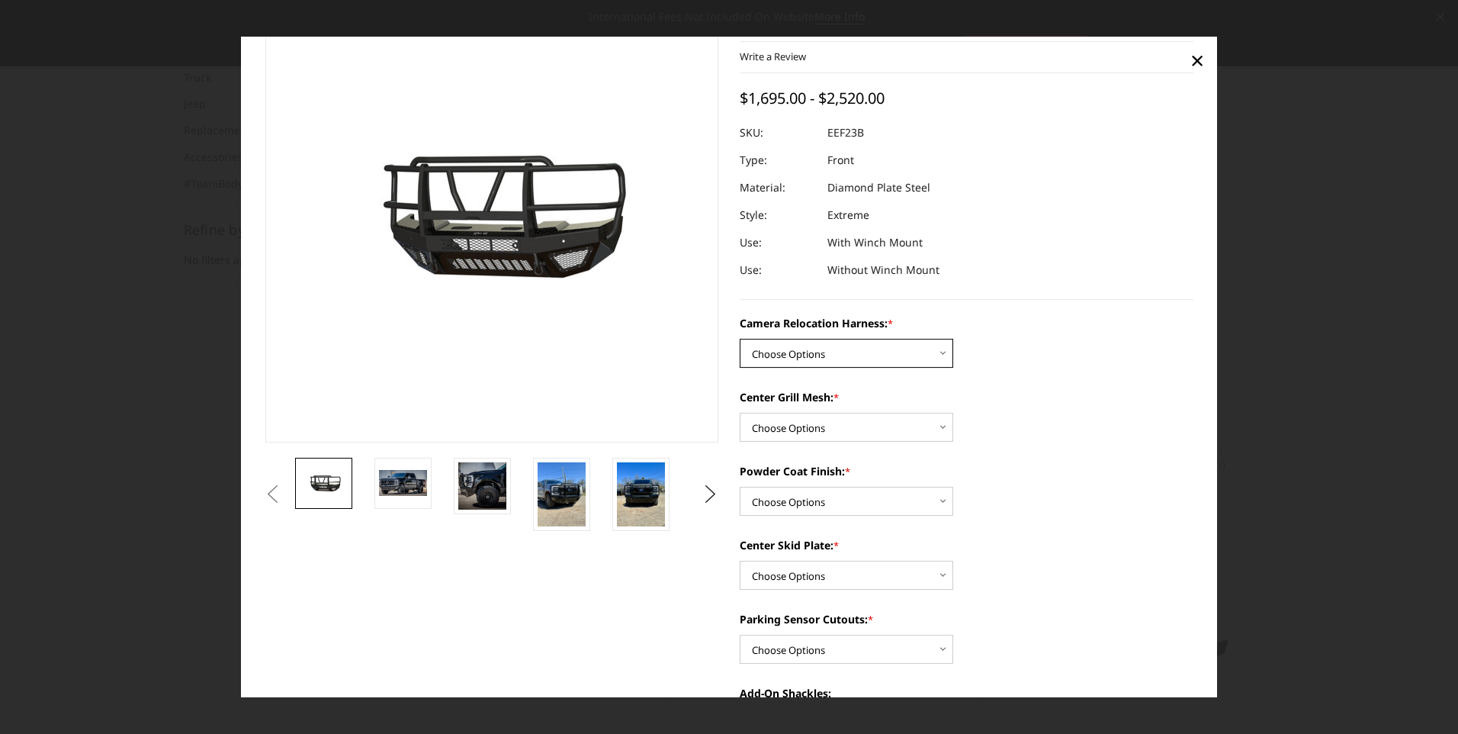
click at [934, 354] on select "Choose Options Without camera harness With camera harness" at bounding box center [846, 353] width 213 height 29
select select "3753"
click at [740, 339] on select "Choose Options Without camera harness With camera harness" at bounding box center [846, 353] width 213 height 29
click at [900, 496] on select "Choose Options Textured Black Powder Coat Gloss Black Powder Coat Bare Metal" at bounding box center [846, 501] width 213 height 29
select select "3749"
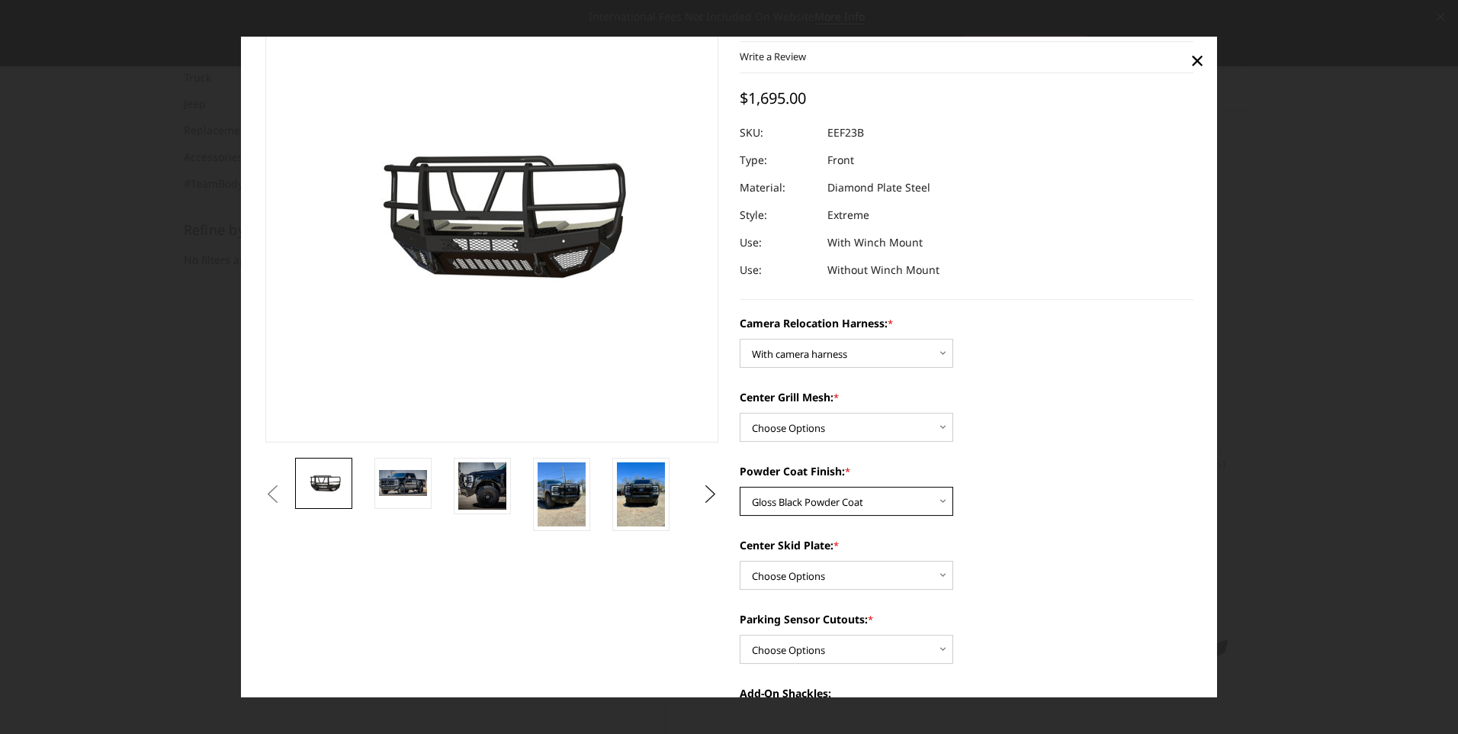
click at [740, 487] on select "Choose Options Textured Black Powder Coat Gloss Black Powder Coat Bare Metal" at bounding box center [846, 501] width 213 height 29
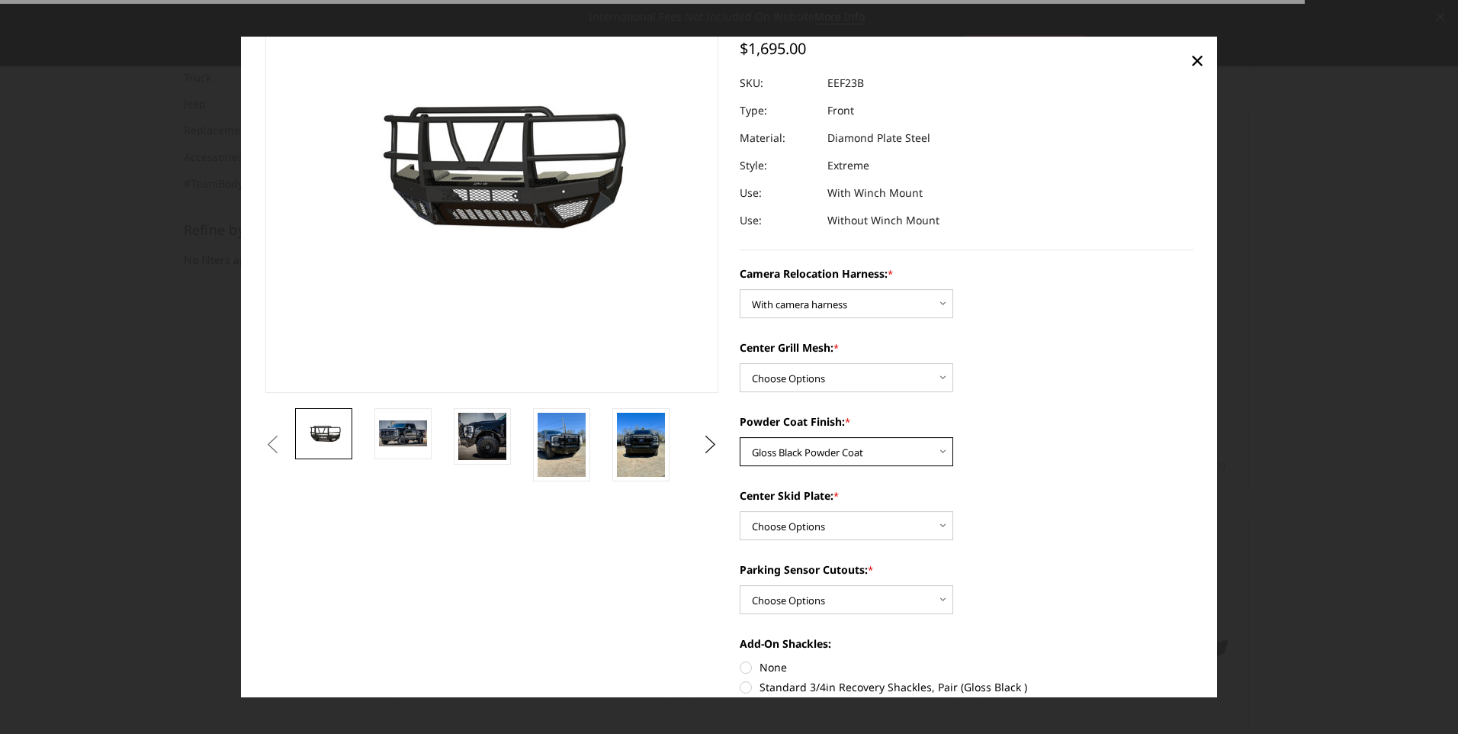
scroll to position [152, 0]
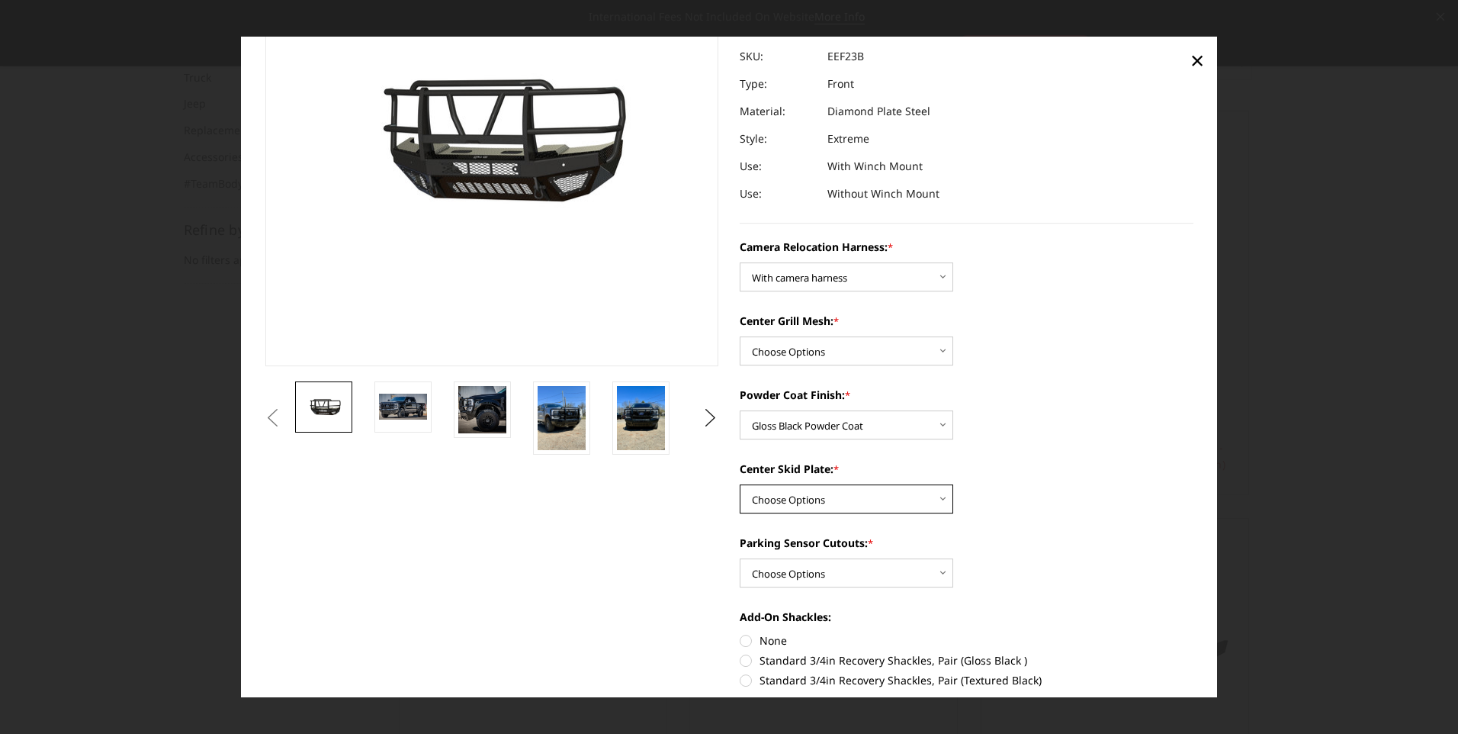
click at [868, 494] on select "Choose Options Winch Mount Skid Plate Standard Skid Plate (included) 2" Receive…" at bounding box center [846, 499] width 213 height 29
click at [911, 499] on select "Choose Options Winch Mount Skid Plate Standard Skid Plate (included) 2" Receive…" at bounding box center [846, 499] width 213 height 29
click at [740, 485] on select "Choose Options Winch Mount Skid Plate Standard Skid Plate (included) 2" Receive…" at bounding box center [846, 499] width 213 height 29
click at [933, 499] on select "Choose Options Winch Mount Skid Plate Standard Skid Plate (included) 2" Receive…" at bounding box center [846, 499] width 213 height 29
select select "3746"
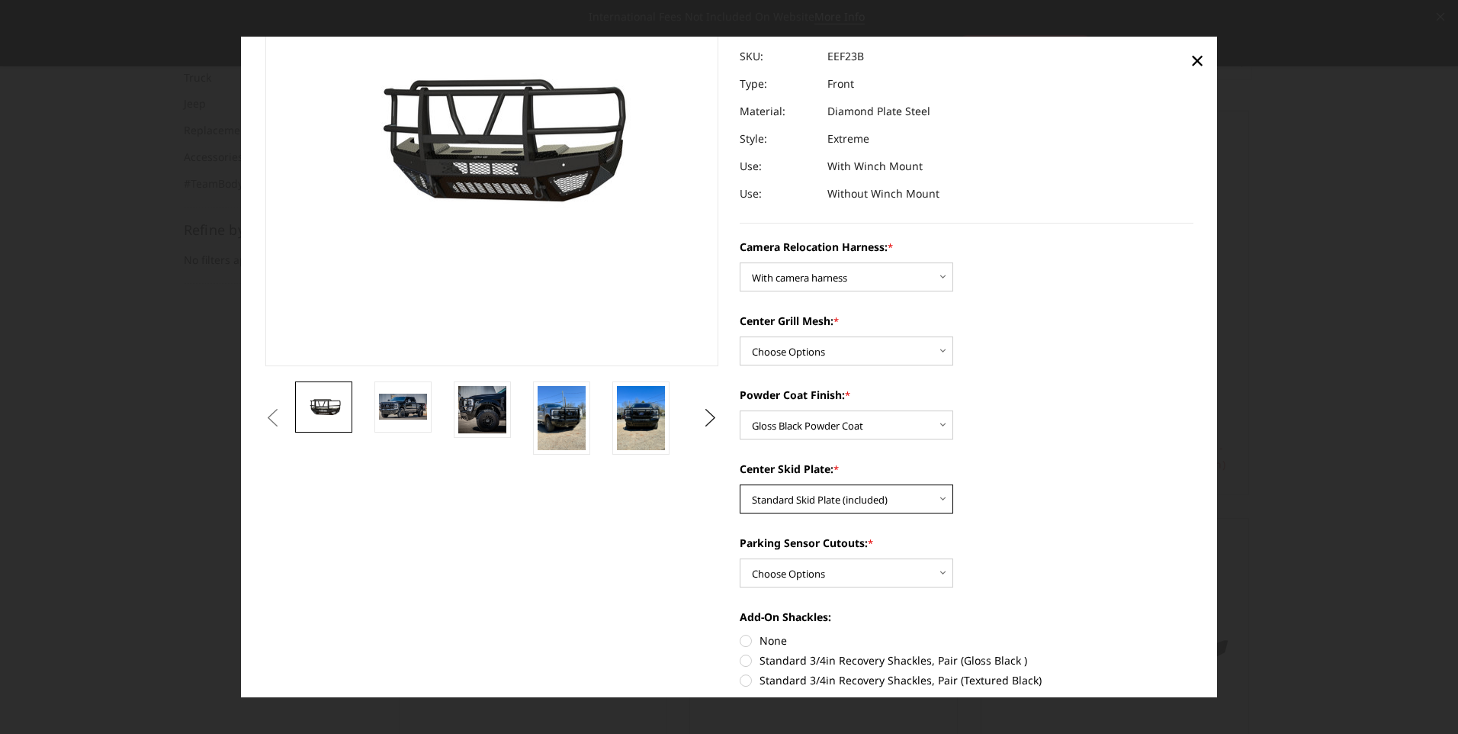
click at [740, 485] on select "Choose Options Winch Mount Skid Plate Standard Skid Plate (included) 2" Receive…" at bounding box center [846, 499] width 213 height 29
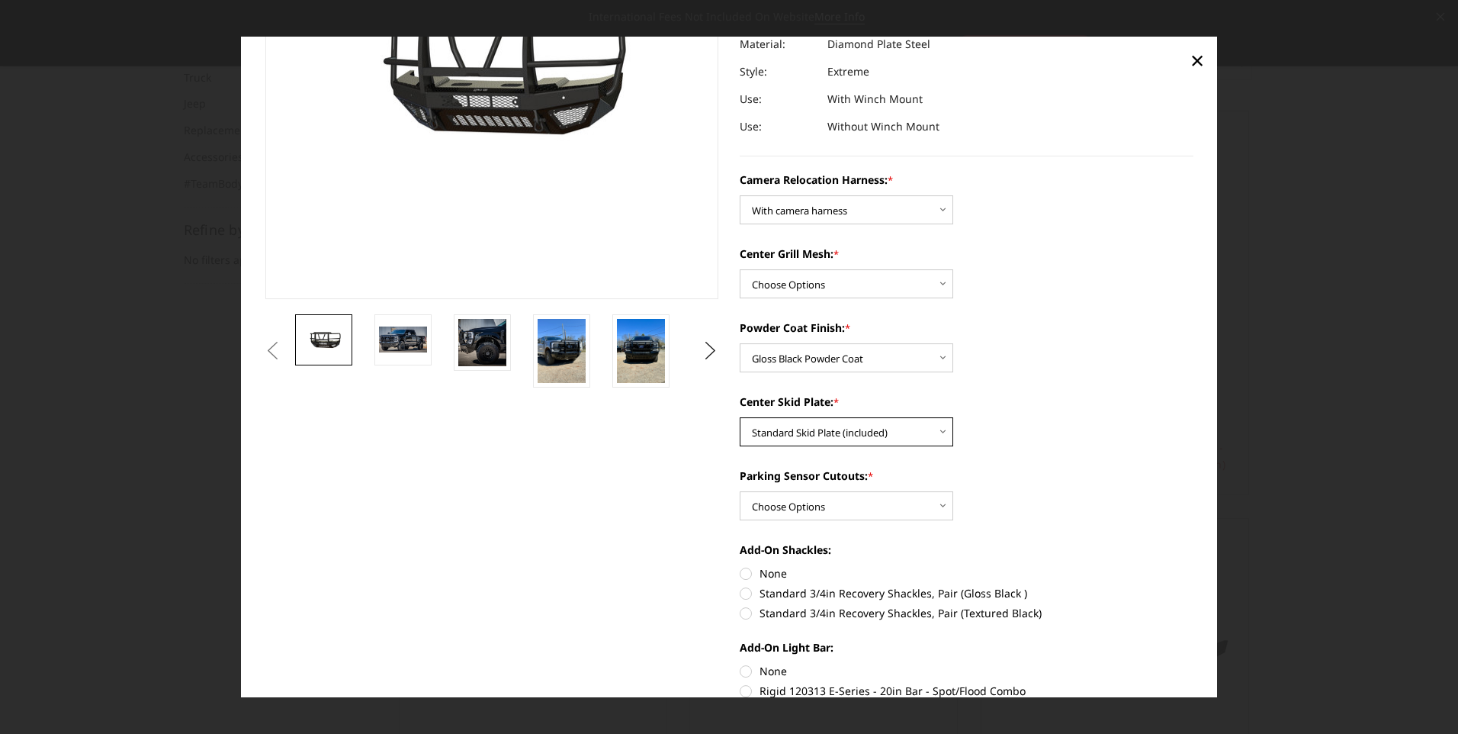
scroll to position [229, 0]
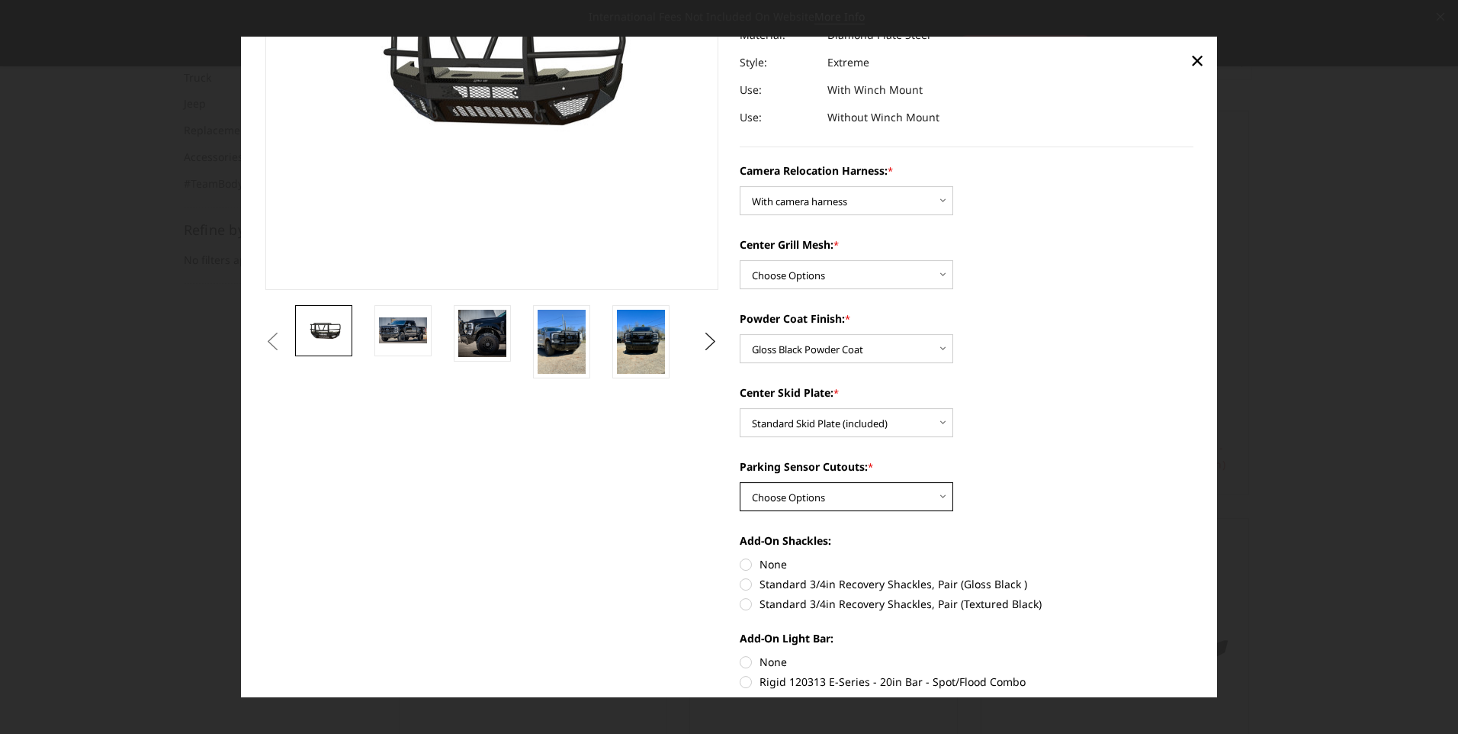
click at [933, 496] on select "Choose Options Yes - With Parking Sensor Cutouts" at bounding box center [846, 497] width 213 height 29
select select "3744"
click at [740, 483] on select "Choose Options Yes - With Parking Sensor Cutouts" at bounding box center [846, 497] width 213 height 29
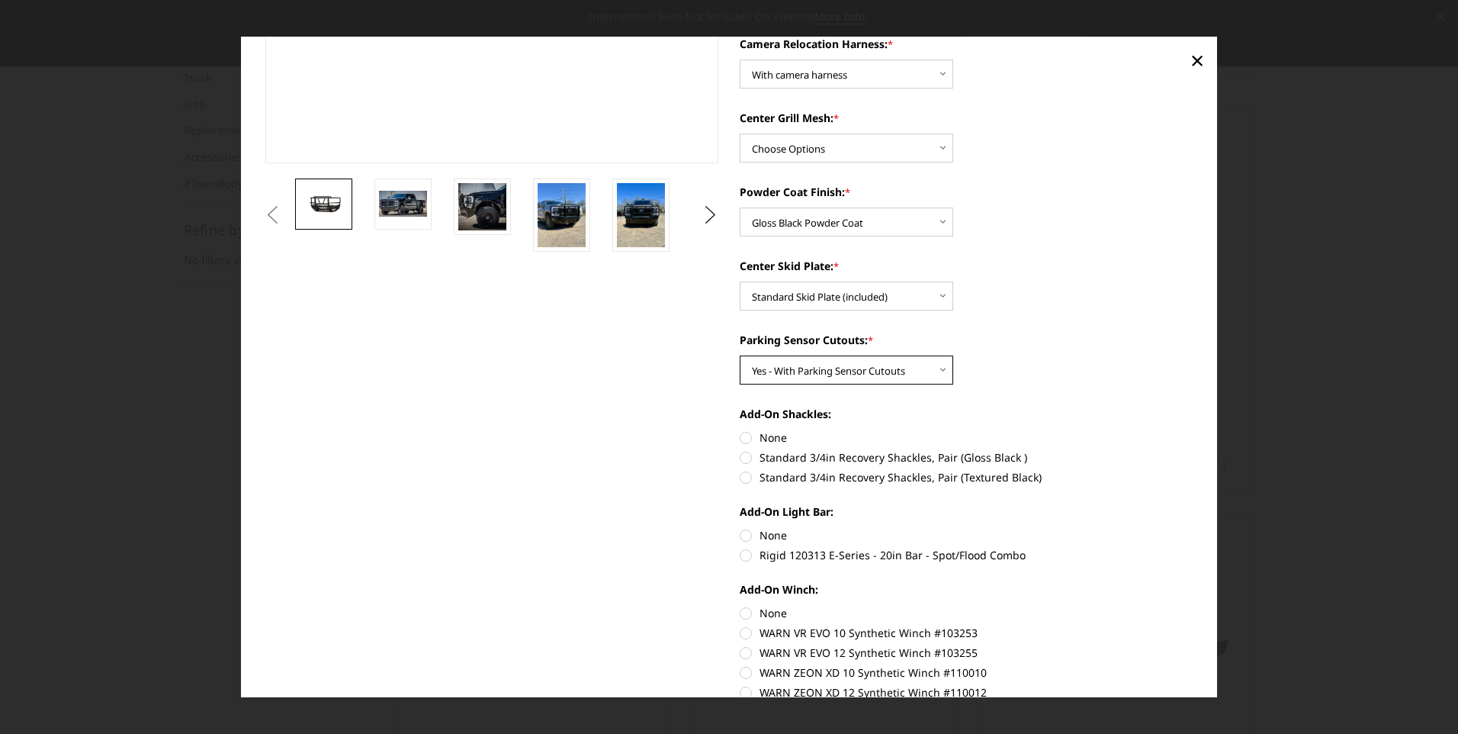
scroll to position [381, 0]
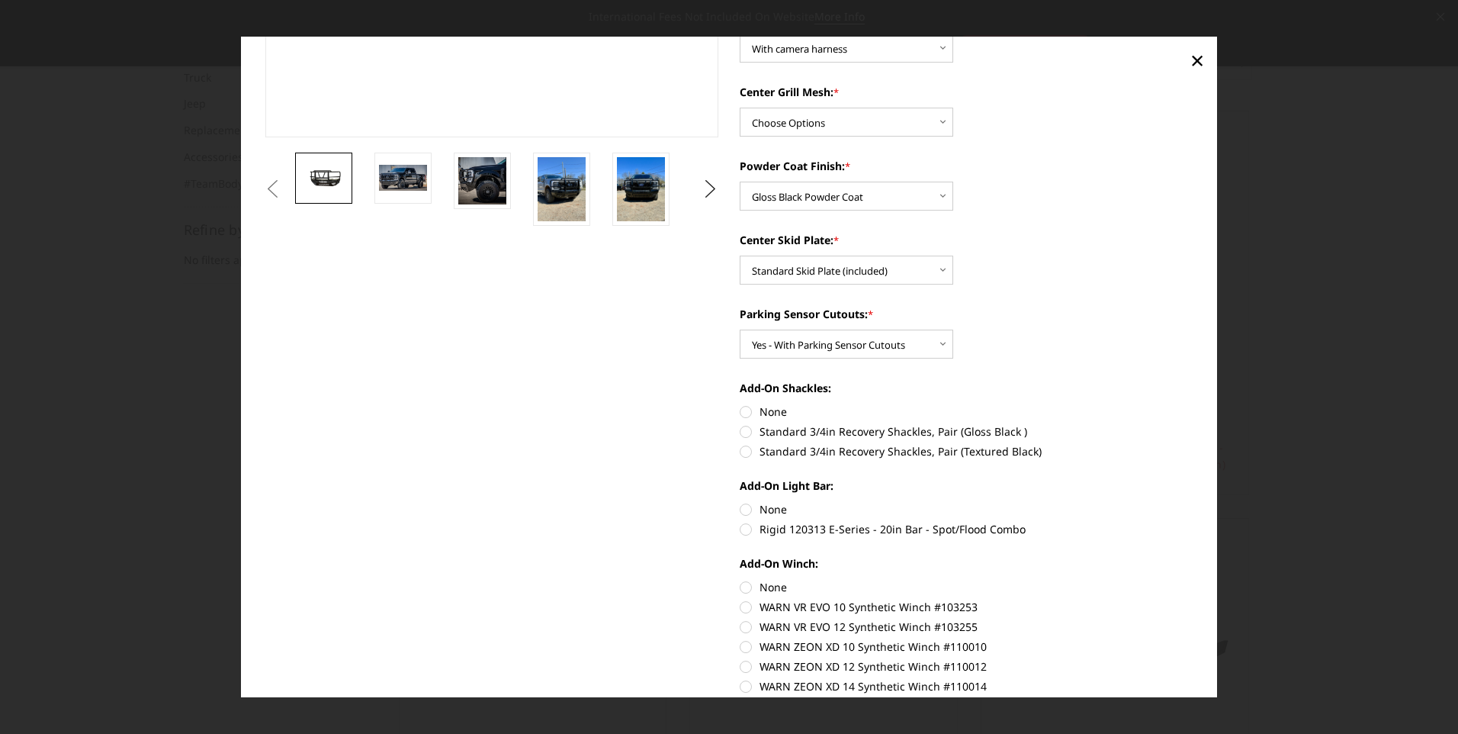
click at [740, 509] on label "None" at bounding box center [967, 509] width 454 height 16
click at [740, 502] on input "None" at bounding box center [740, 501] width 1 height 1
radio input "true"
click at [740, 585] on label "None" at bounding box center [967, 587] width 454 height 16
click at [740, 579] on input "None" at bounding box center [740, 579] width 1 height 1
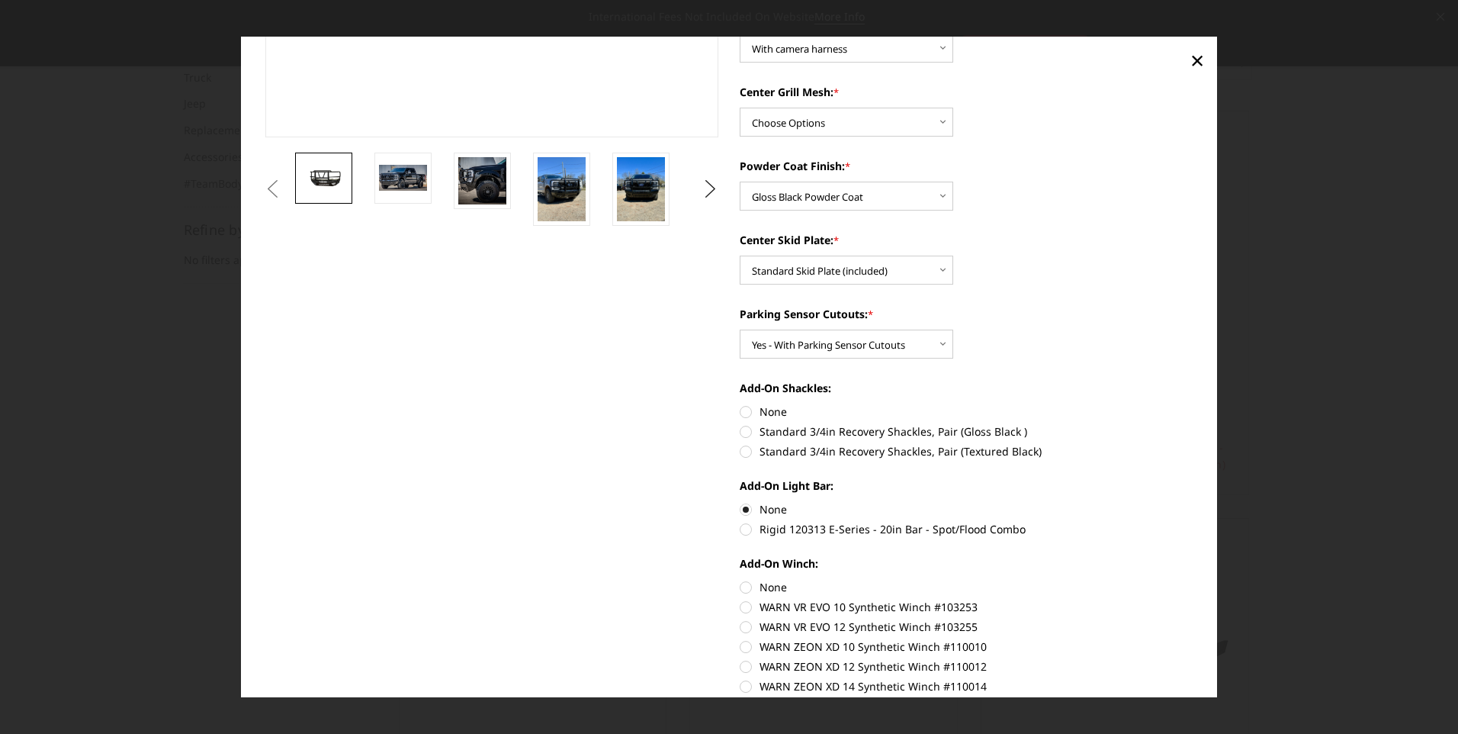
radio input "true"
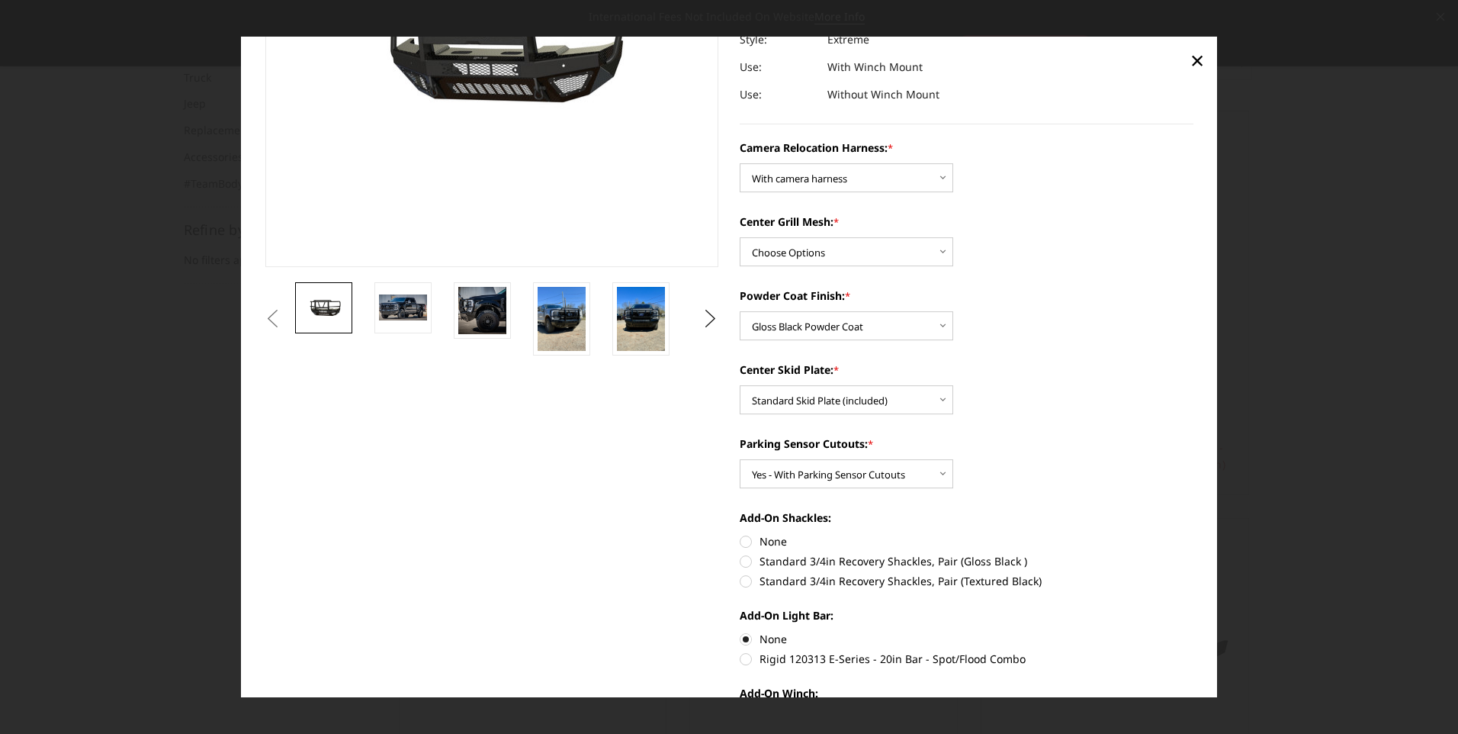
scroll to position [229, 0]
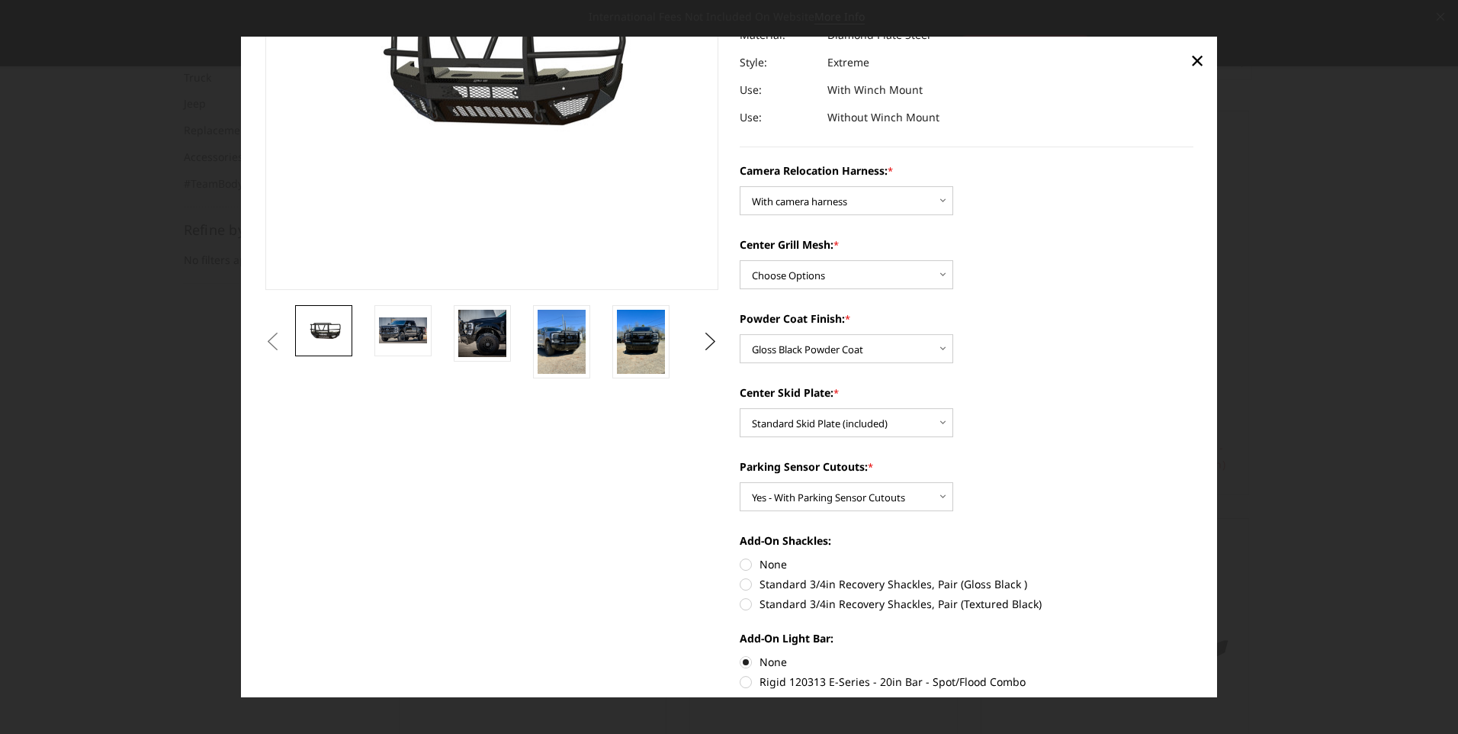
click at [743, 585] on label "Standard 3/4in Recovery Shackles, Pair (Gloss Black )" at bounding box center [967, 584] width 454 height 16
click at [1193, 557] on input "Standard 3/4in Recovery Shackles, Pair (Gloss Black )" at bounding box center [1193, 557] width 1 height 1
radio input "true"
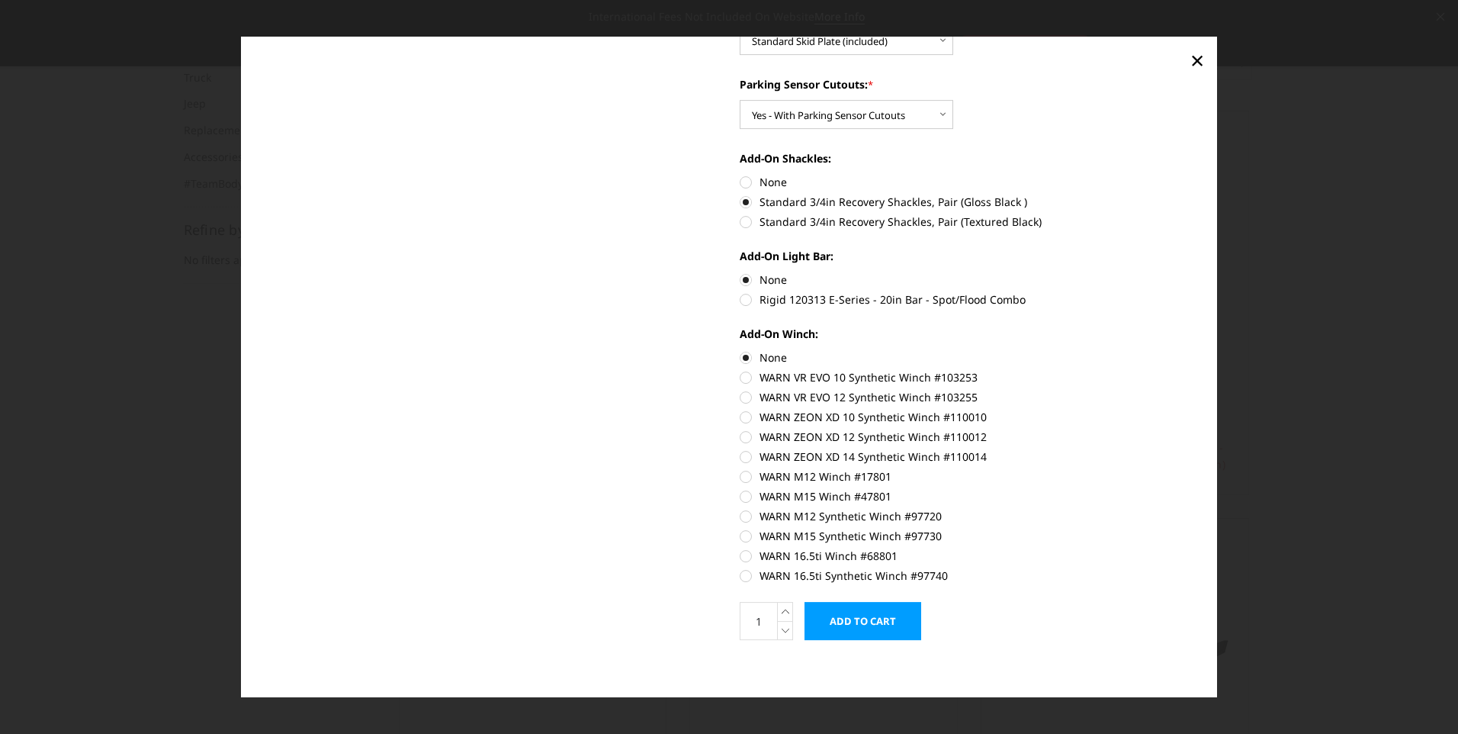
scroll to position [615, 0]
click at [865, 615] on input "Add to Cart" at bounding box center [862, 616] width 117 height 38
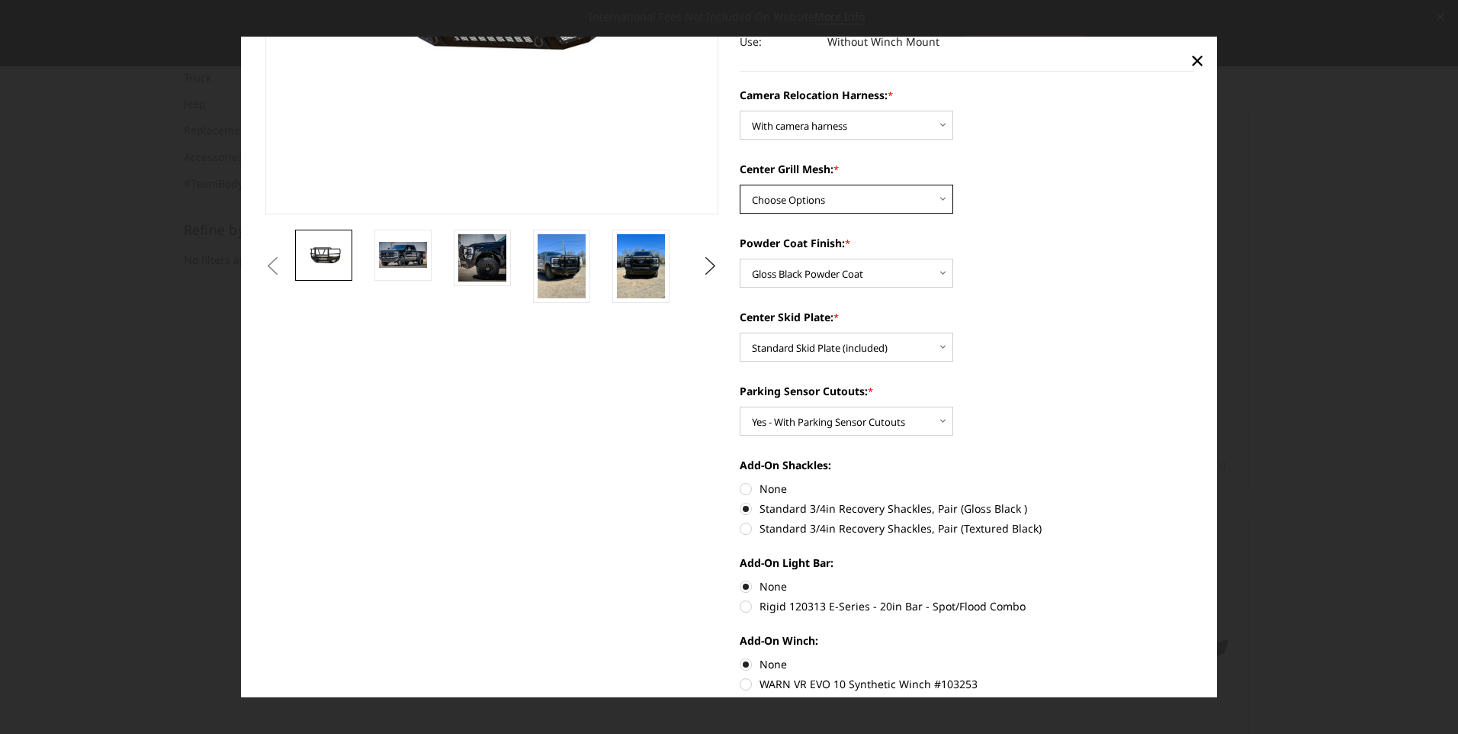
scroll to position [300, 0]
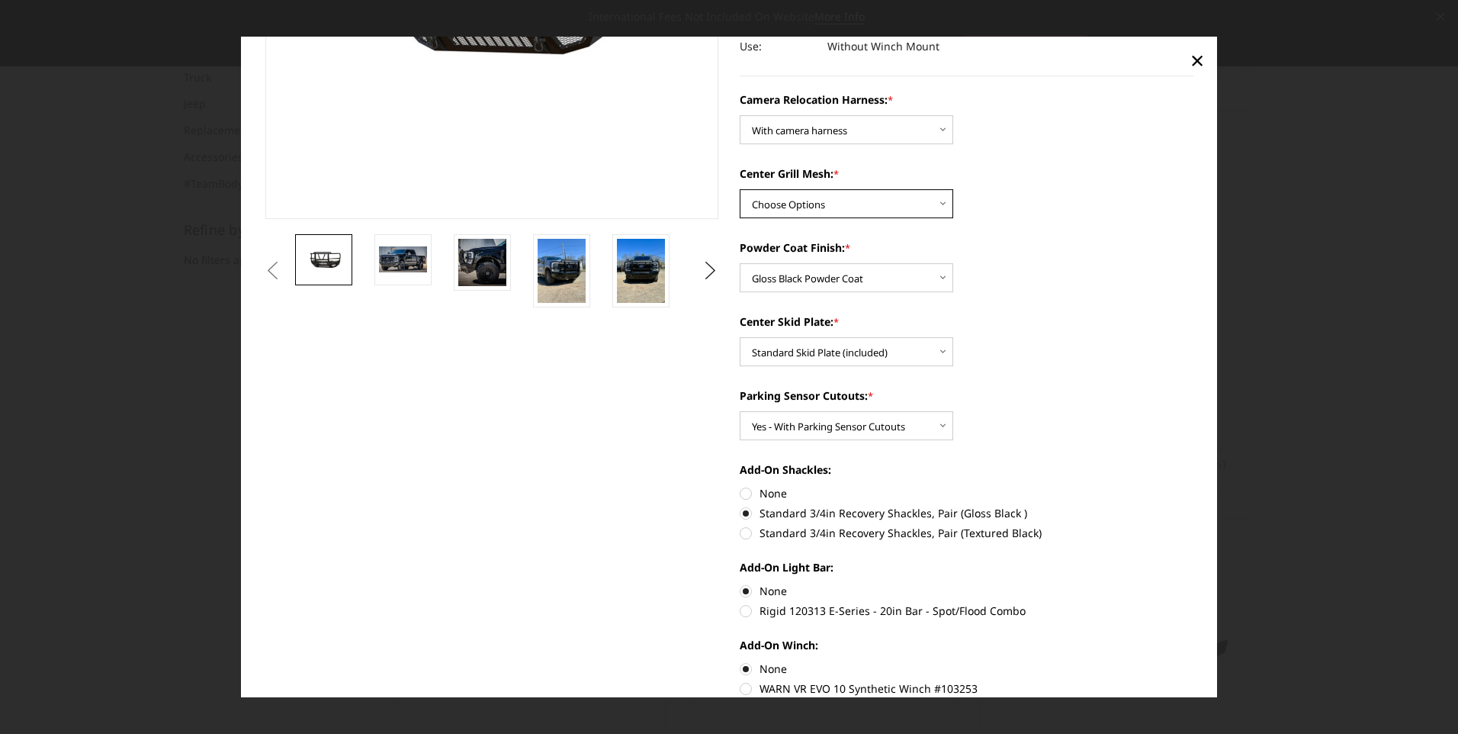
click at [931, 201] on select "Choose Options Without expanded metal With expanded metal" at bounding box center [846, 204] width 213 height 29
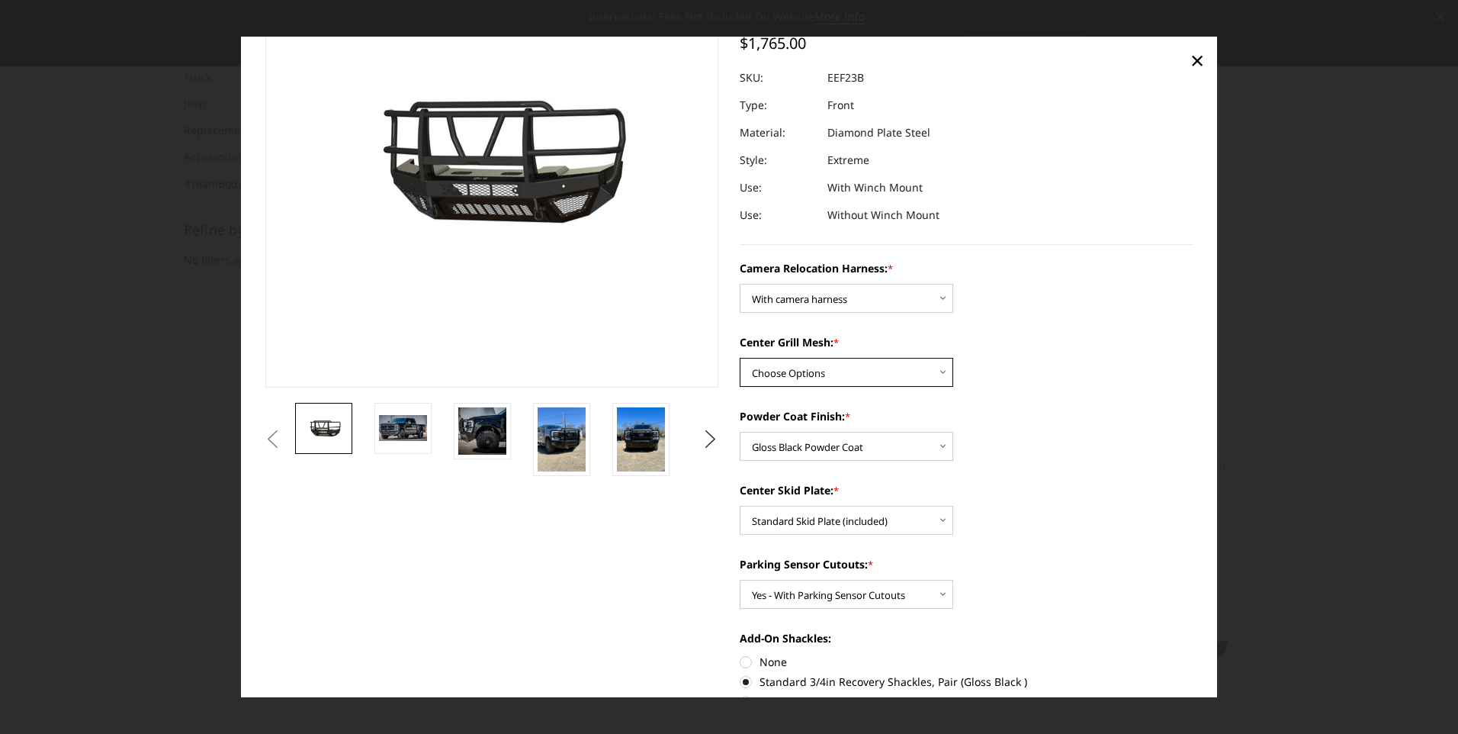
scroll to position [71, 0]
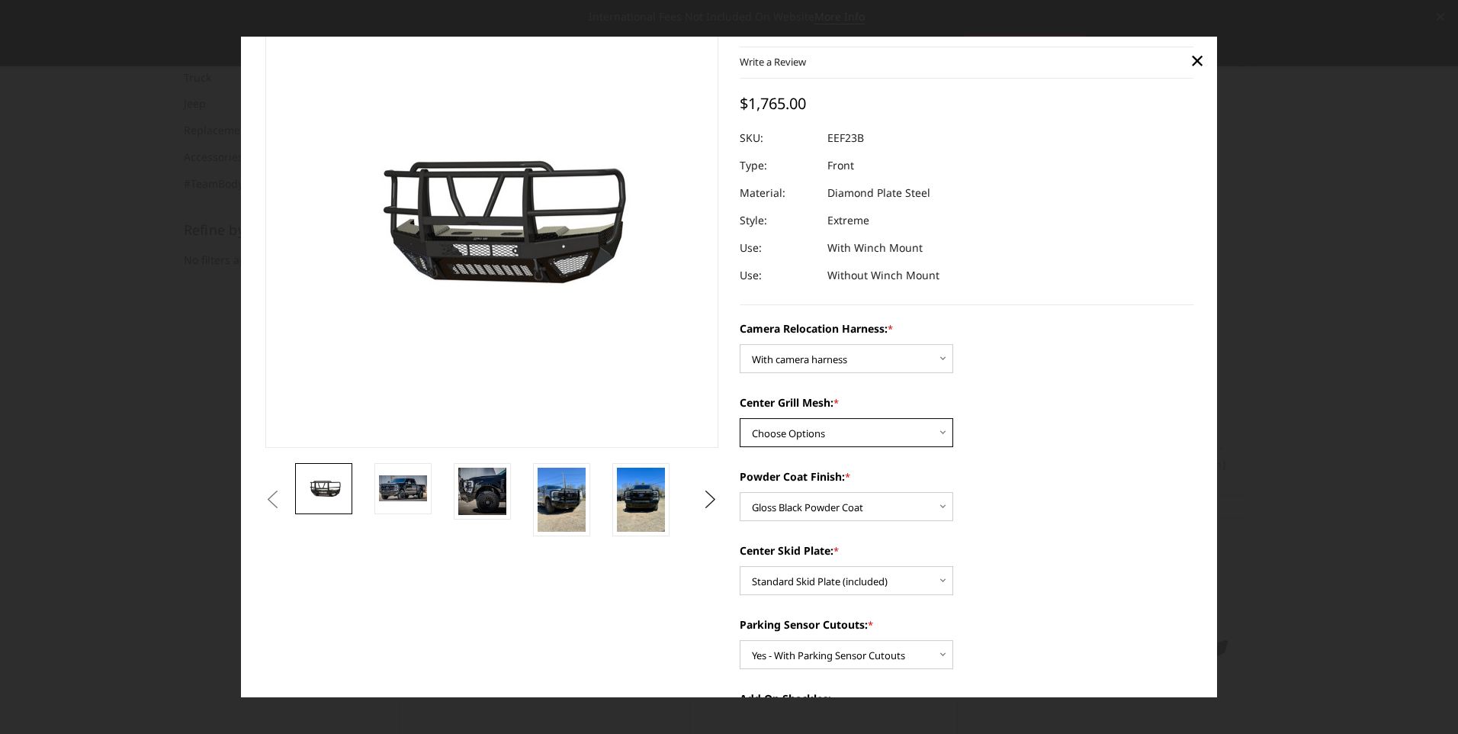
click at [926, 432] on select "Choose Options Without expanded metal With expanded metal" at bounding box center [846, 433] width 213 height 29
select select "3751"
click at [740, 419] on select "Choose Options Without expanded metal With expanded metal" at bounding box center [846, 433] width 213 height 29
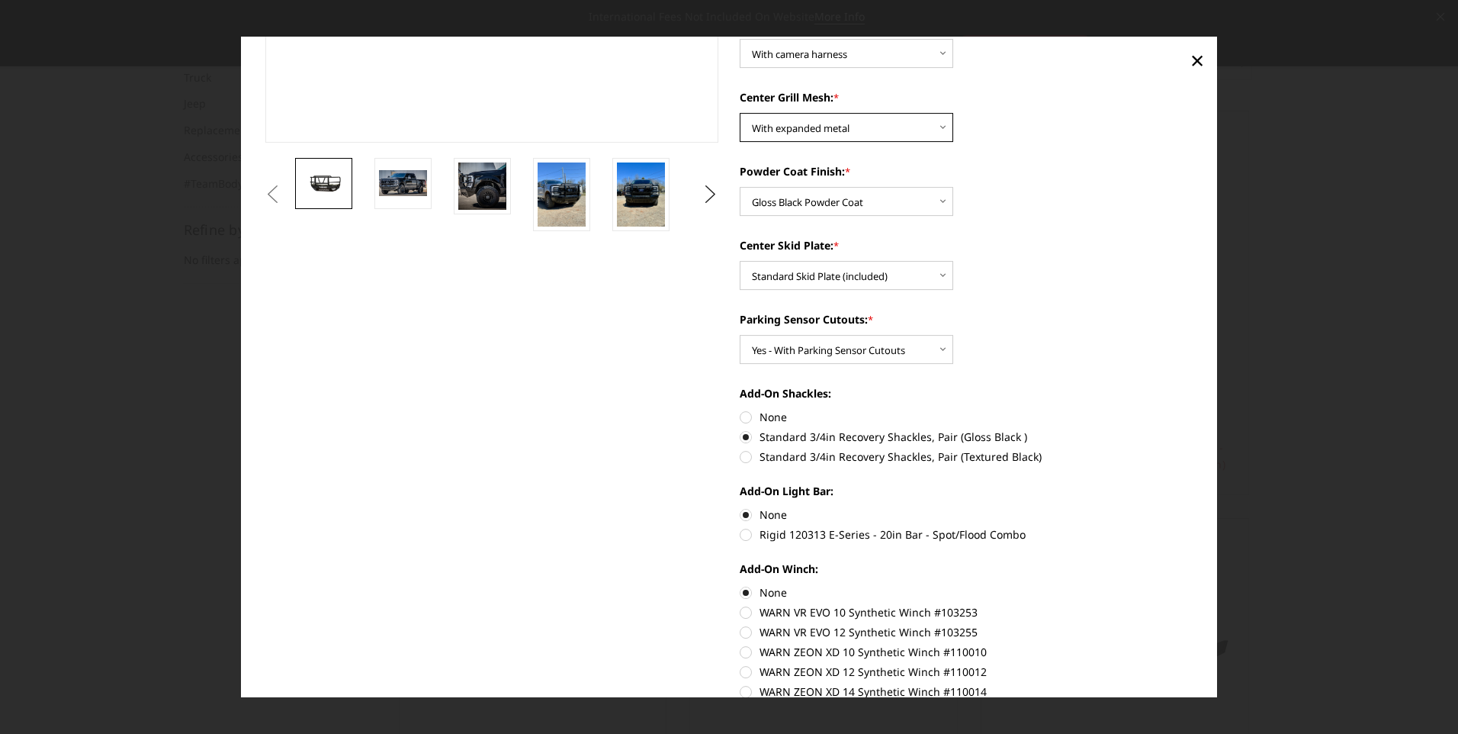
scroll to position [452, 0]
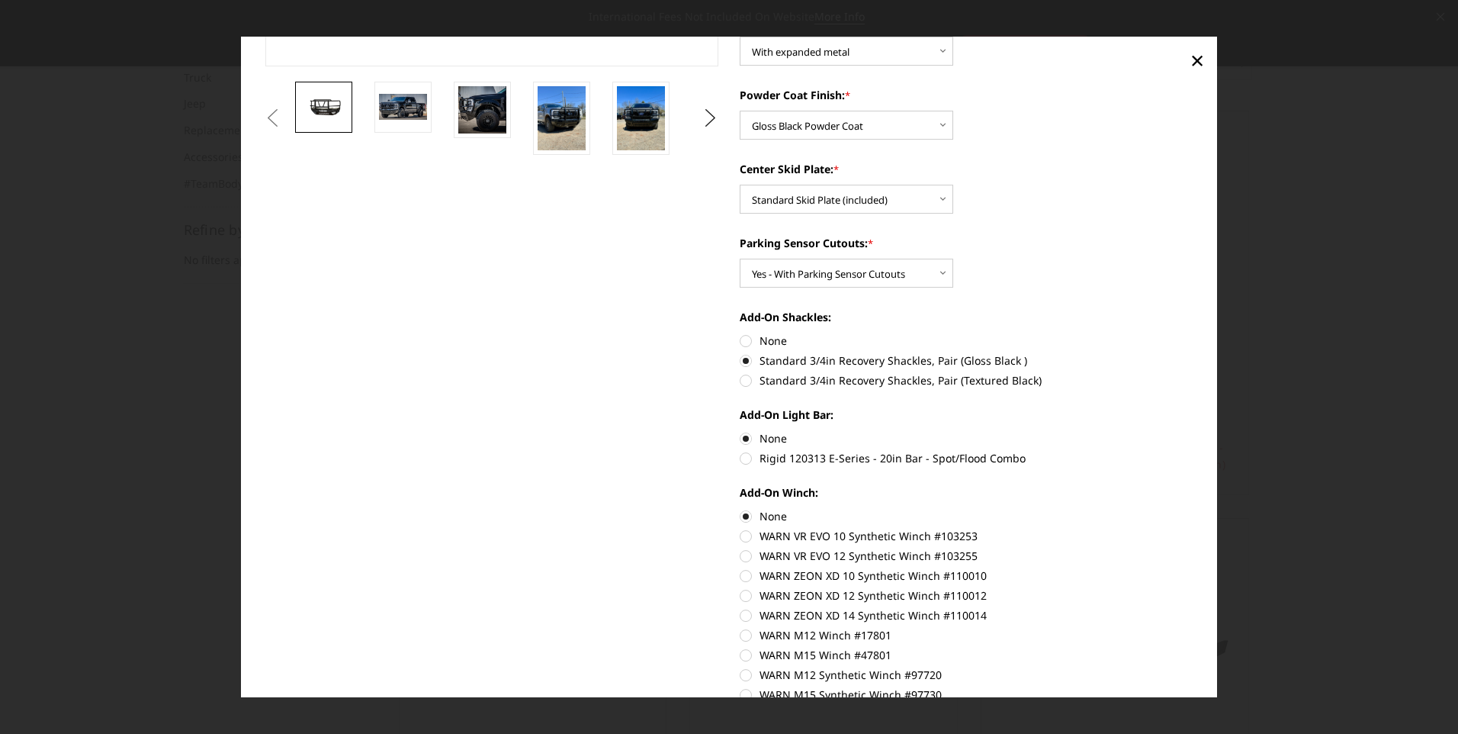
click at [732, 342] on section "2023-2026 Ford F250-350 - T2 Series - Extreme Front Bumper (receiver or winch) …" at bounding box center [966, 212] width 475 height 1206
click at [740, 342] on label "None" at bounding box center [967, 341] width 454 height 16
click at [740, 334] on input "None" at bounding box center [740, 333] width 1 height 1
radio input "true"
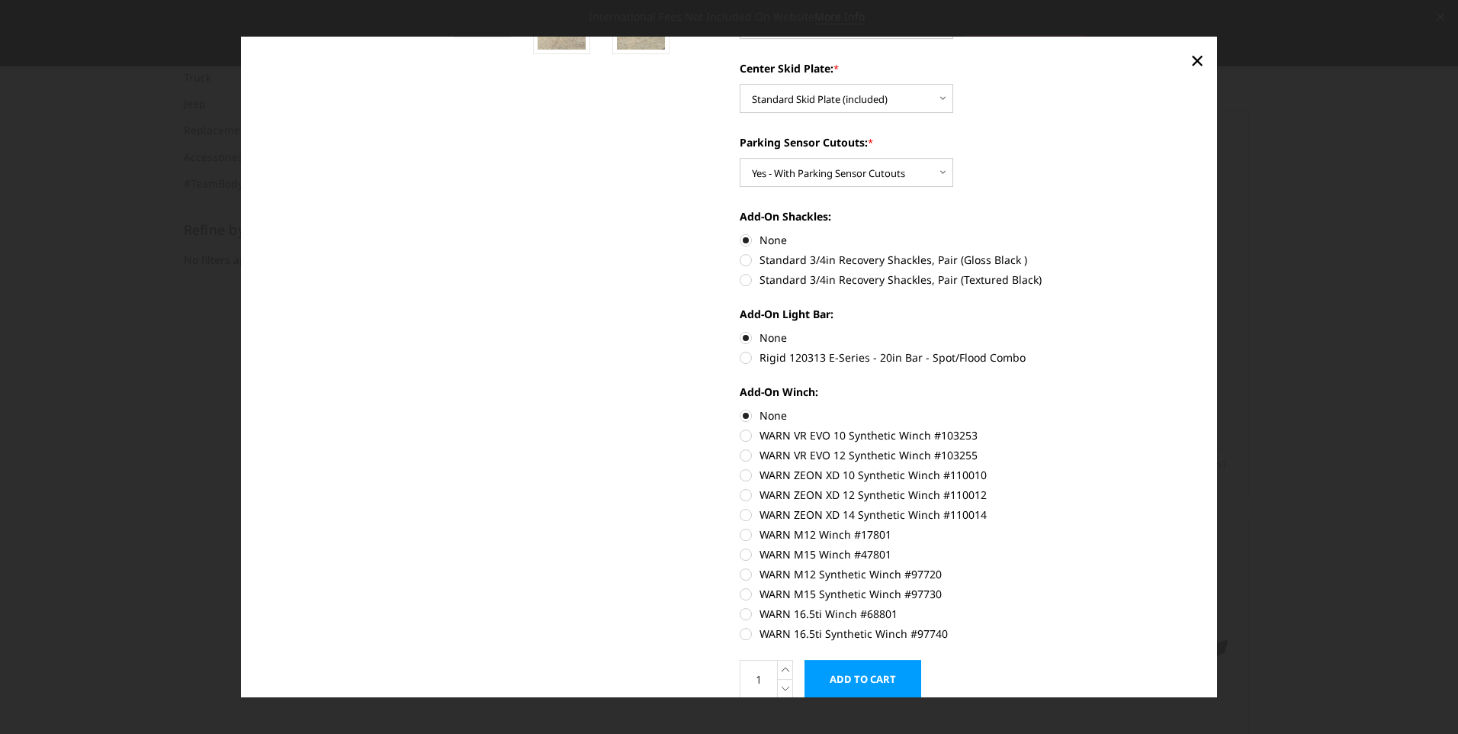
scroll to position [615, 0]
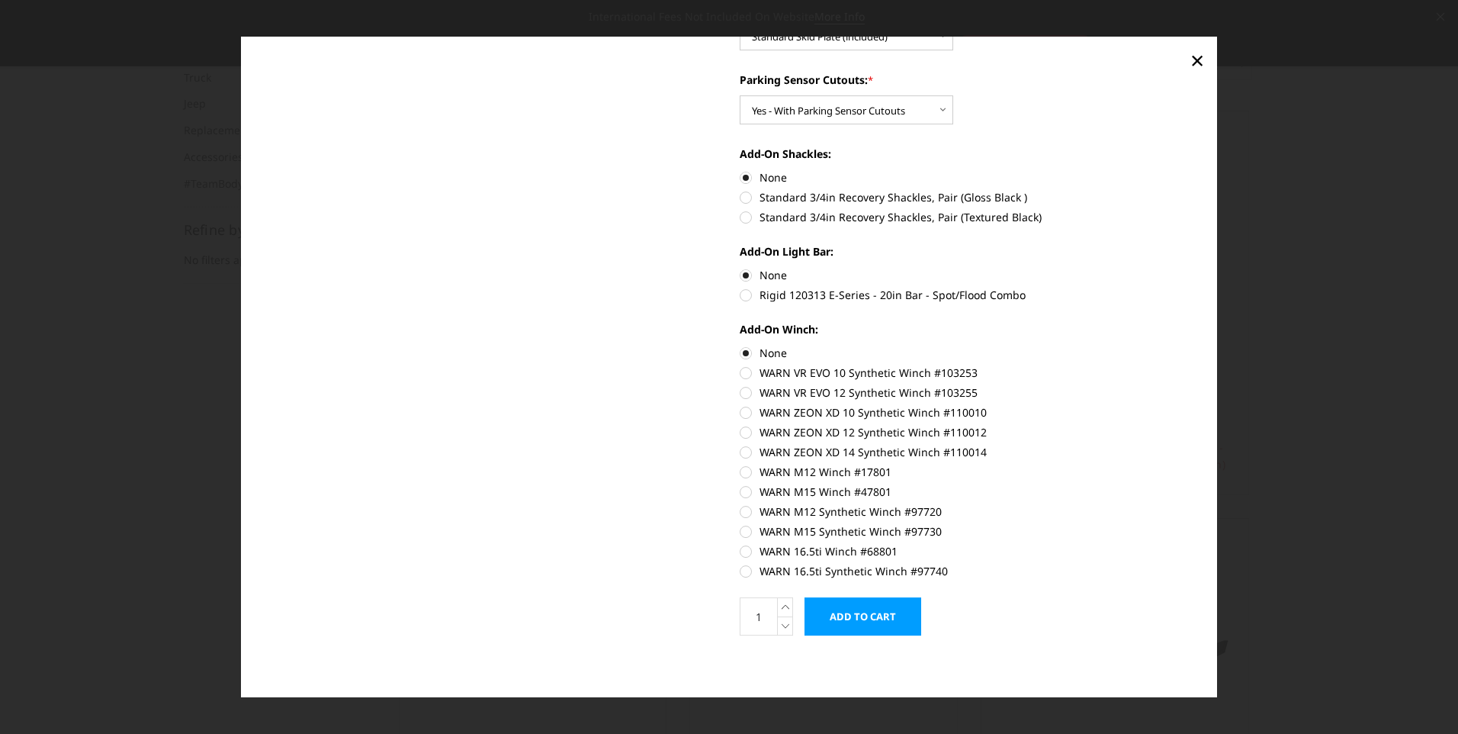
click at [859, 617] on input "Add to Cart" at bounding box center [862, 616] width 117 height 38
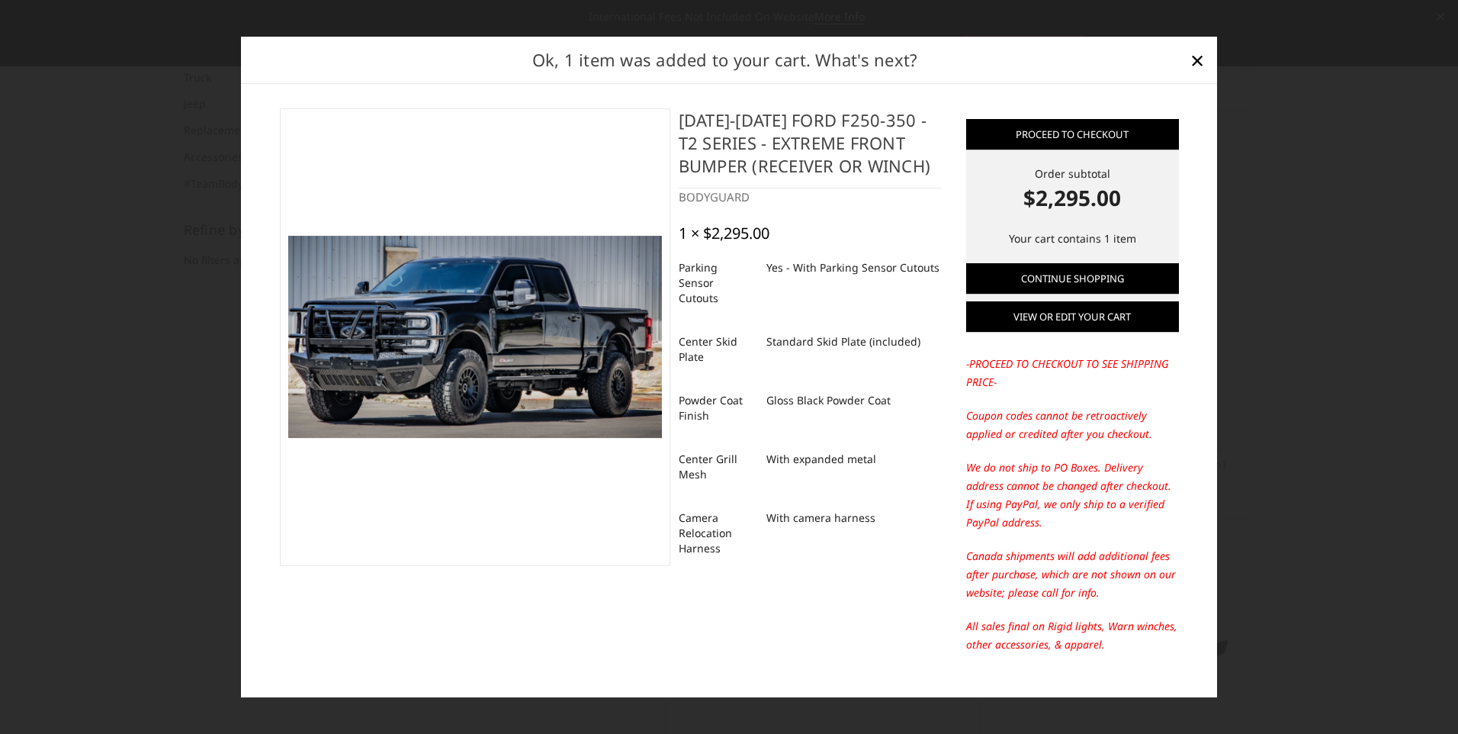
click at [1058, 319] on link "View or edit your cart" at bounding box center [1072, 317] width 213 height 30
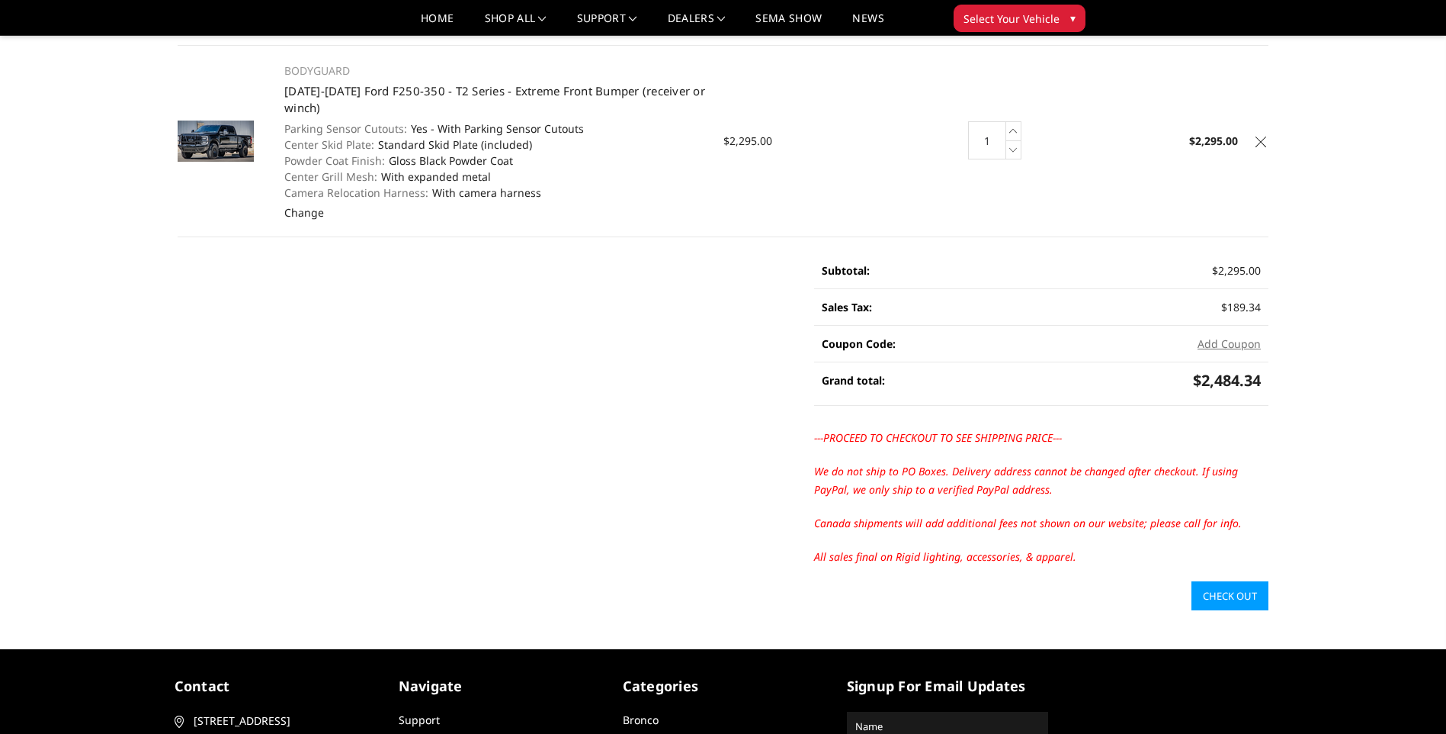
scroll to position [152, 0]
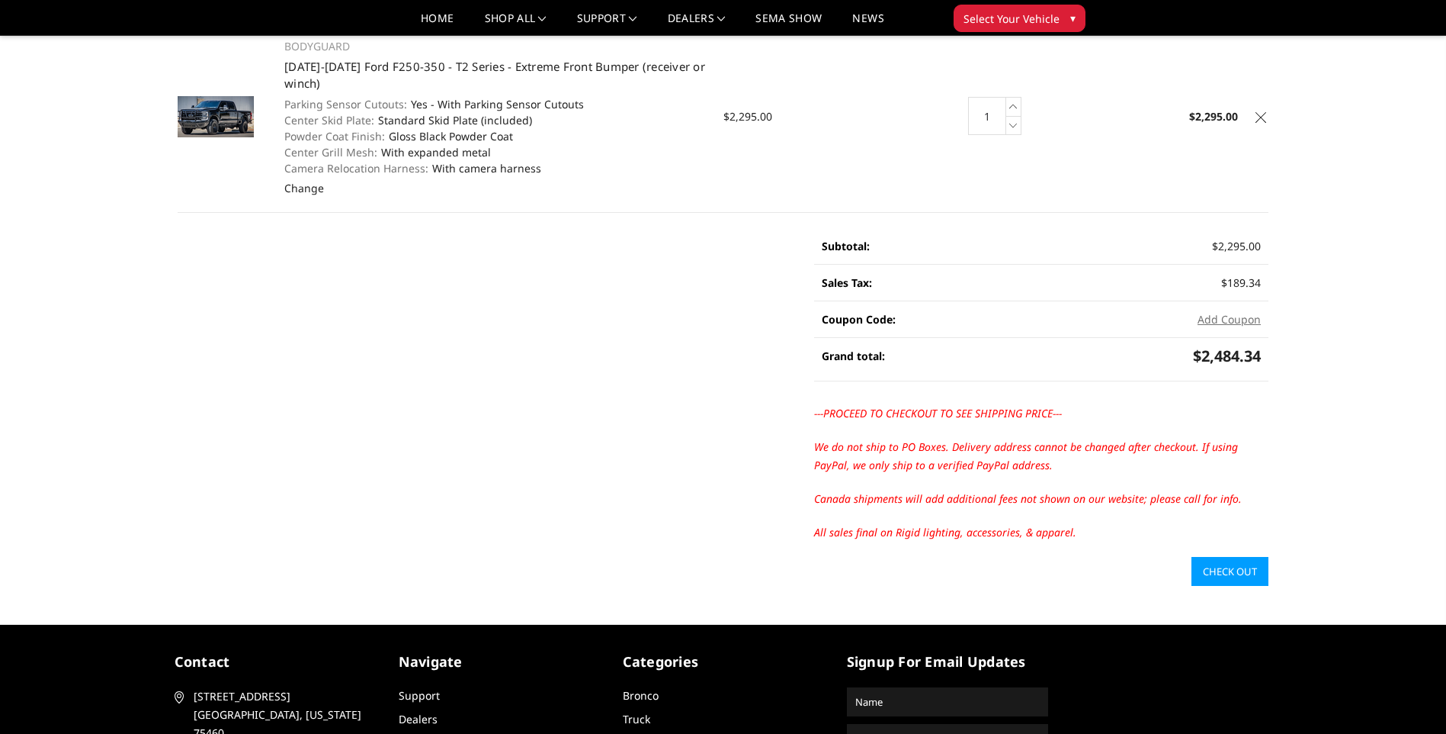
click at [1267, 579] on link "Check out" at bounding box center [1230, 571] width 77 height 29
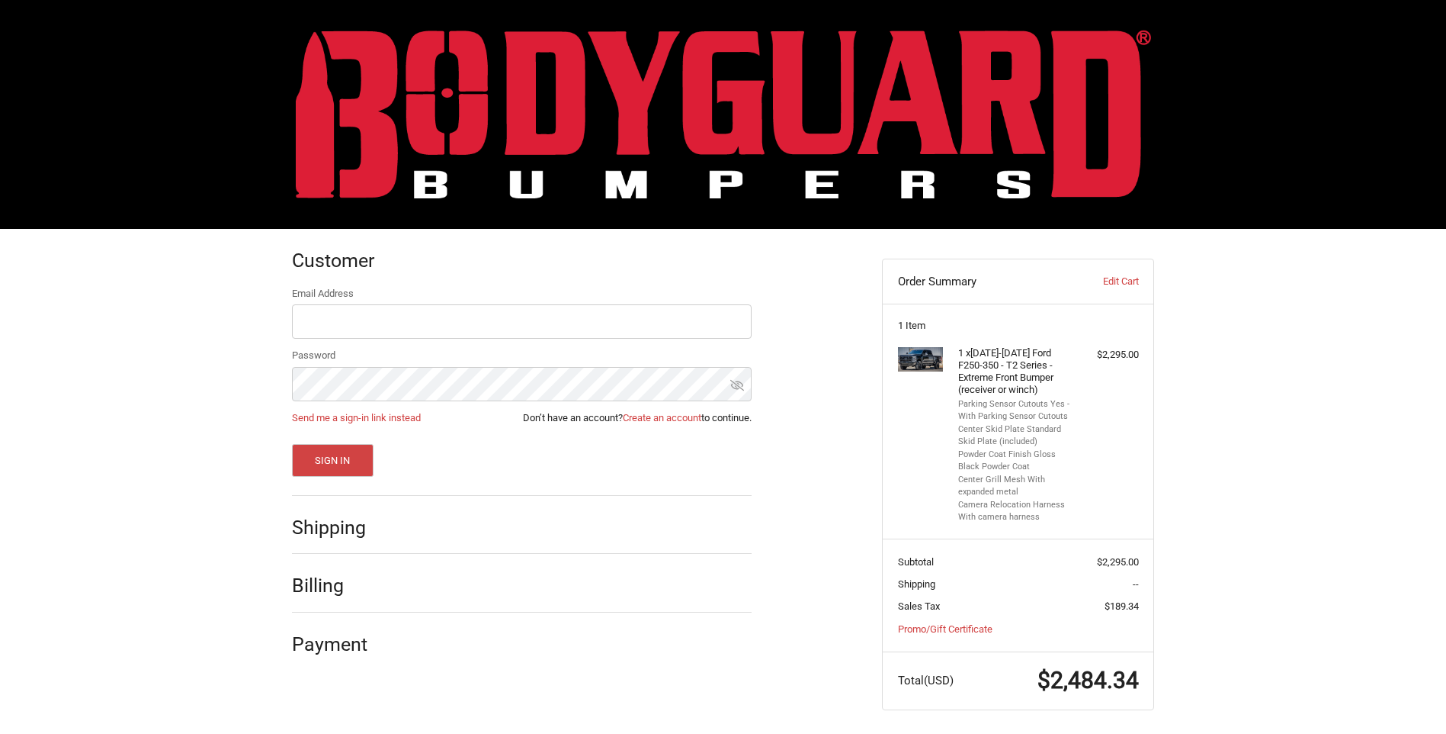
scroll to position [6, 0]
